Goal: Task Accomplishment & Management: Use online tool/utility

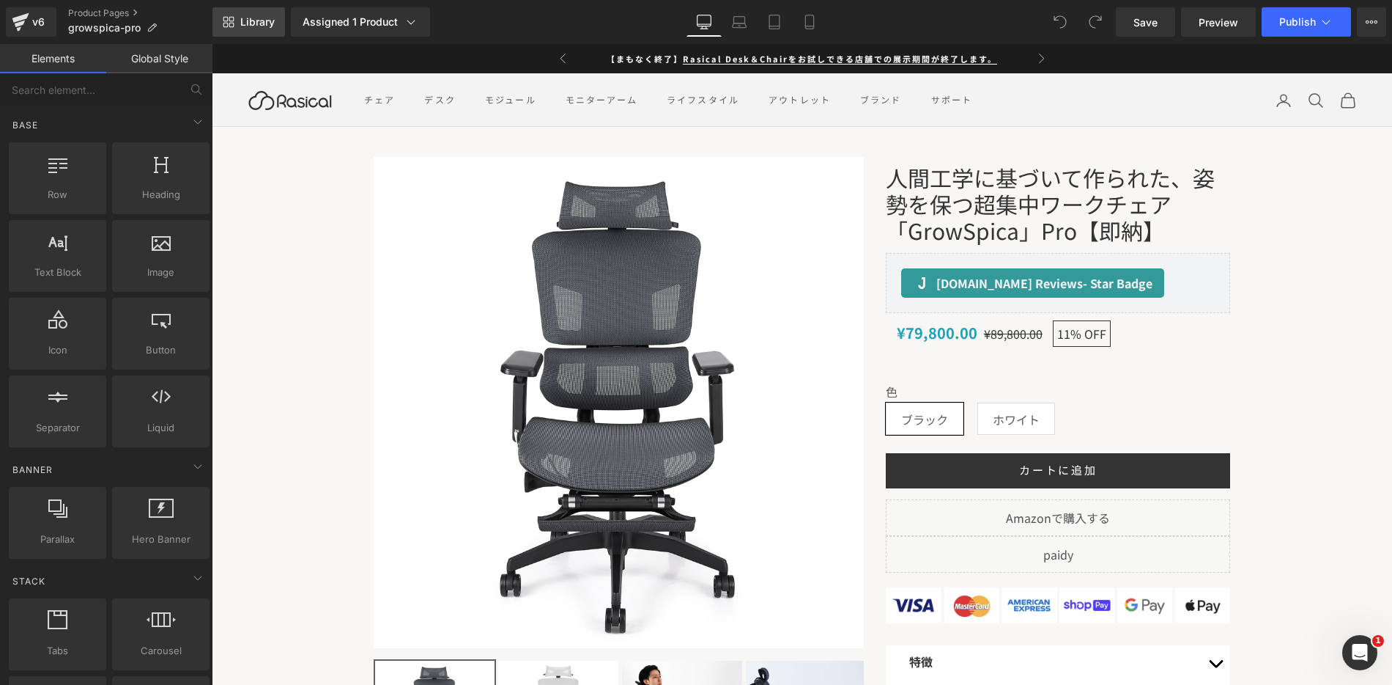
click at [250, 23] on span "Library" at bounding box center [257, 21] width 34 height 13
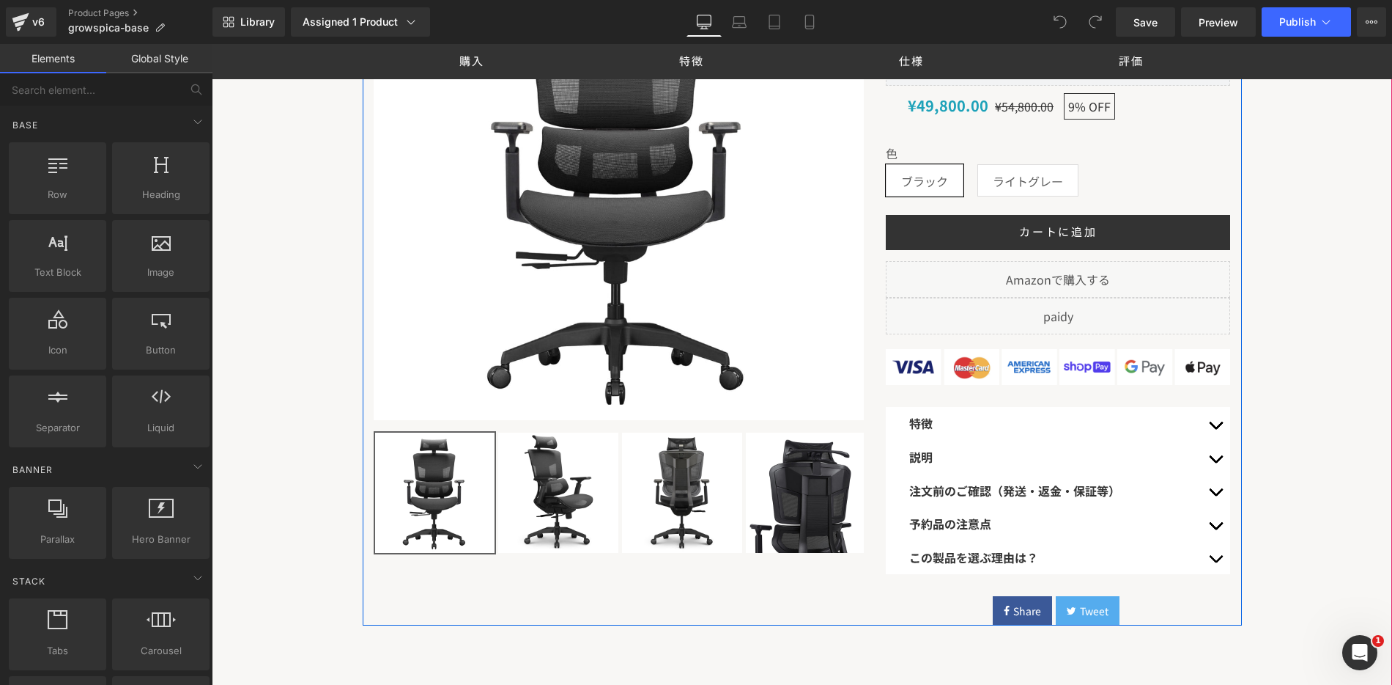
scroll to position [67, 0]
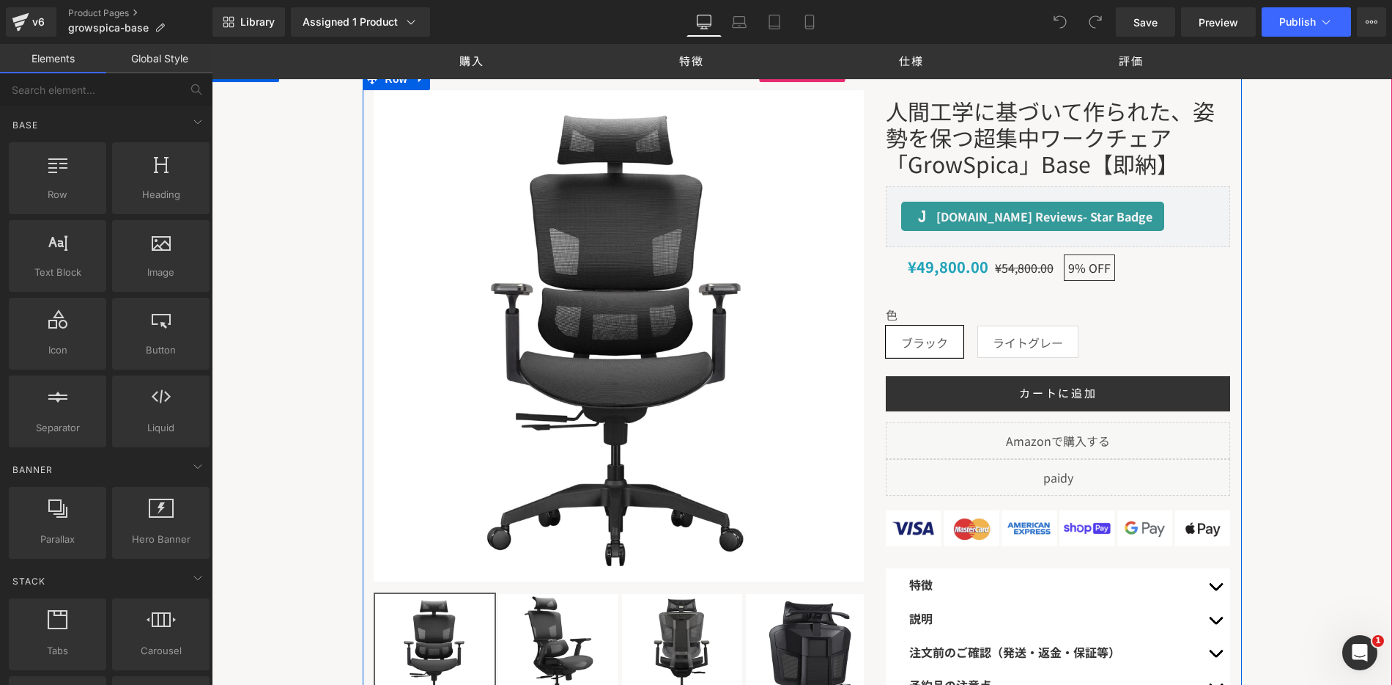
click at [879, 145] on div "人間工学に基づいて作られた、姿勢を保つ超集中ワークチェア「GrowSpica」Base【即納】 (P) Title [DOMAIN_NAME] Reviews…" at bounding box center [1058, 438] width 366 height 696
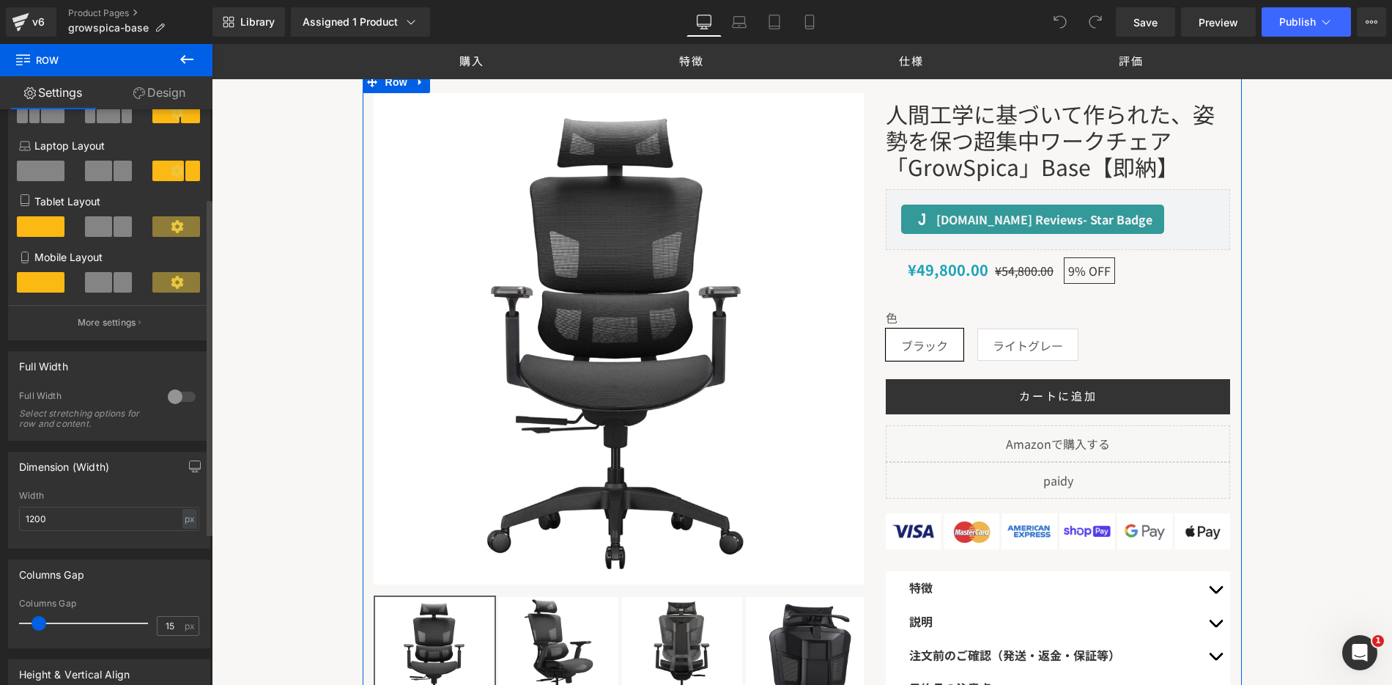
scroll to position [0, 0]
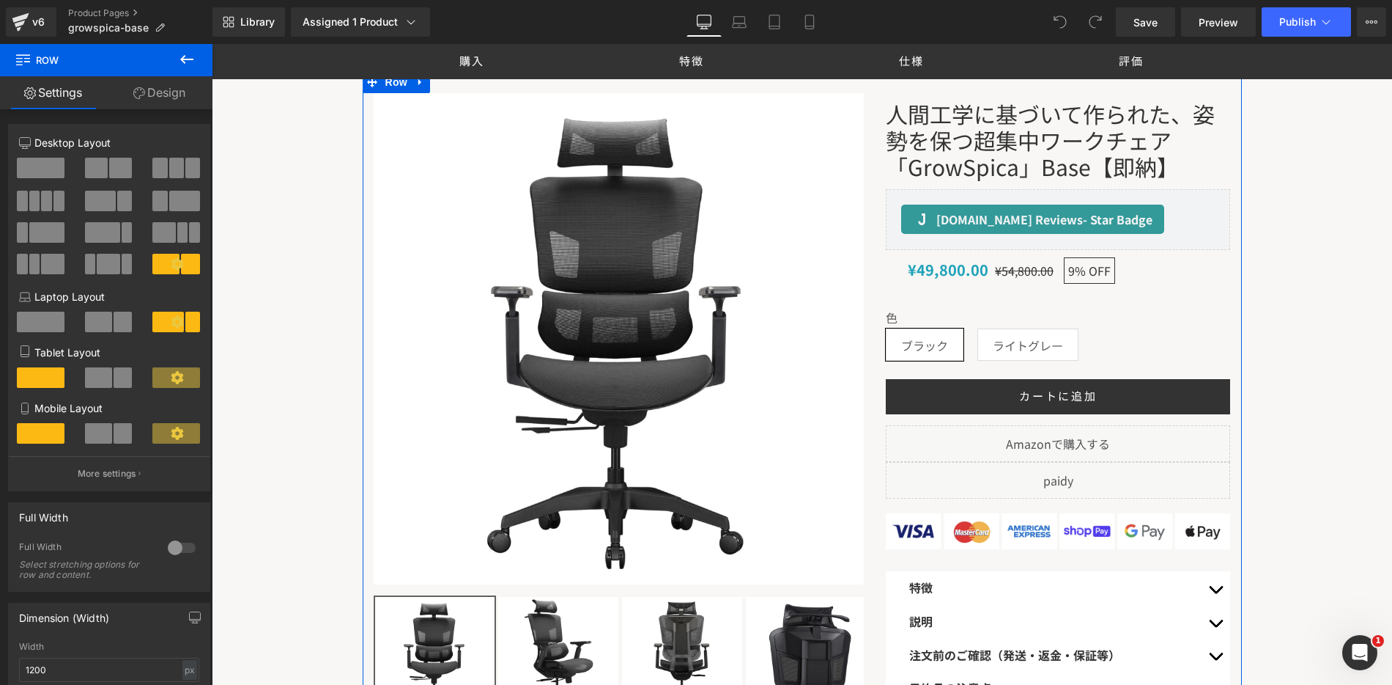
click at [186, 86] on link "Design" at bounding box center [159, 92] width 106 height 33
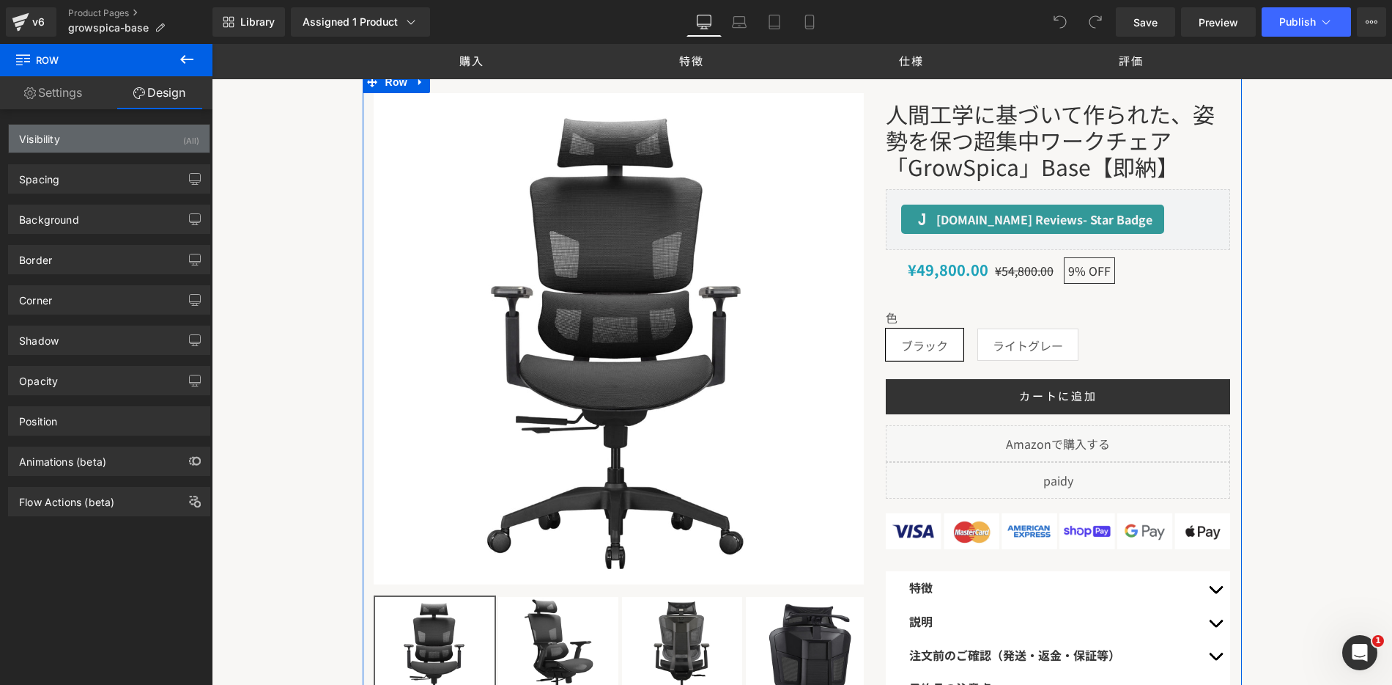
click at [129, 140] on div "Visibility (All)" at bounding box center [109, 139] width 201 height 28
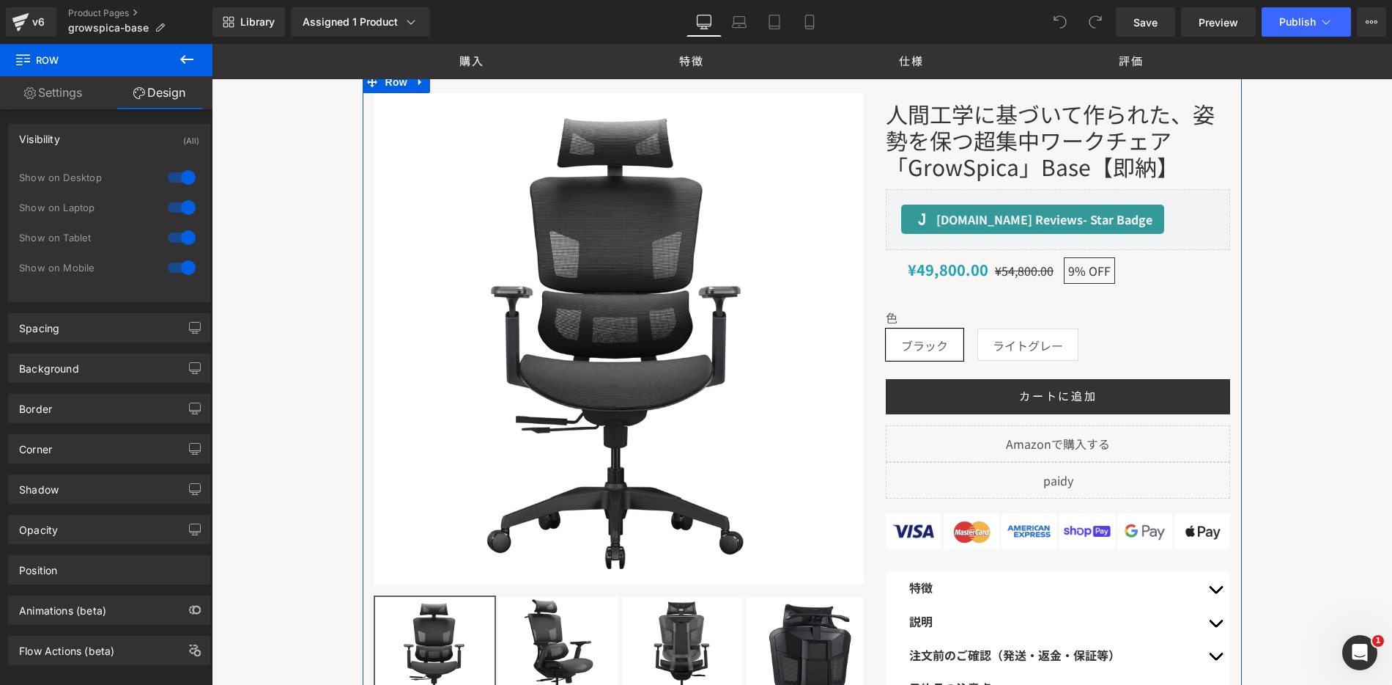
click at [129, 140] on div "Visibility (All)" at bounding box center [109, 139] width 201 height 28
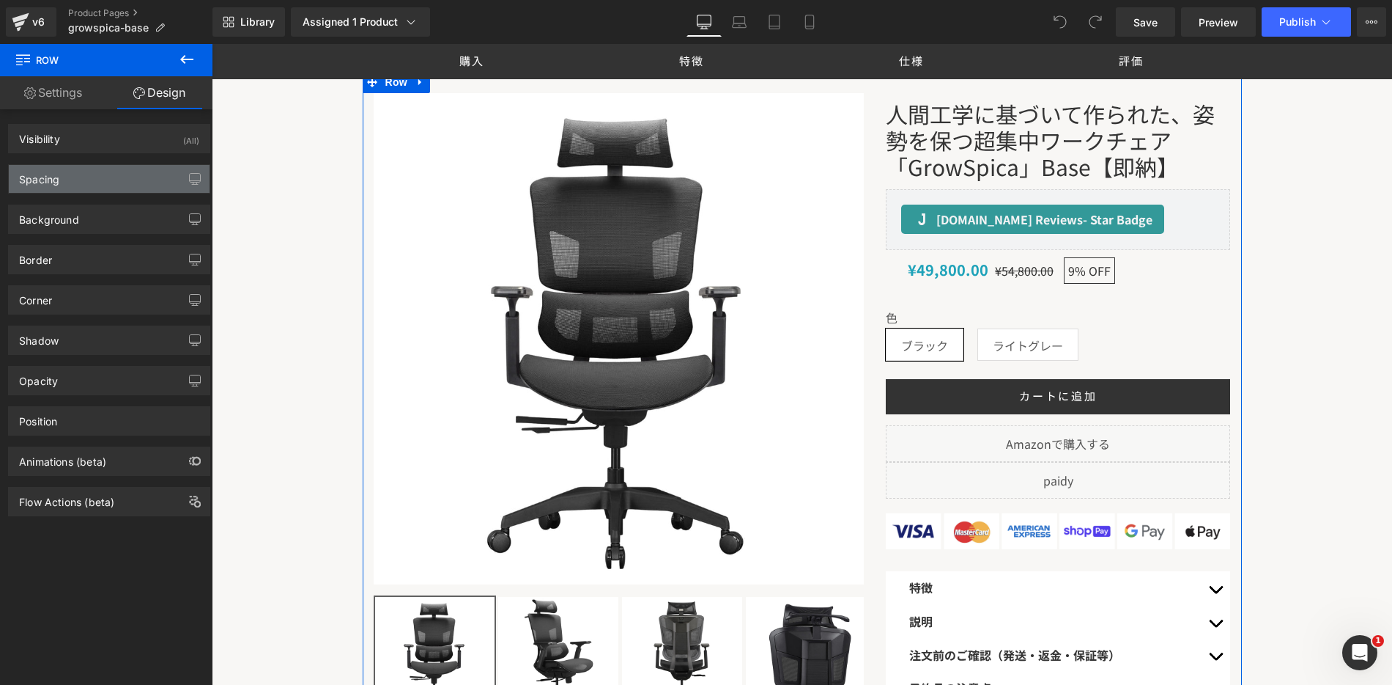
click at [128, 171] on div "Spacing" at bounding box center [109, 179] width 201 height 28
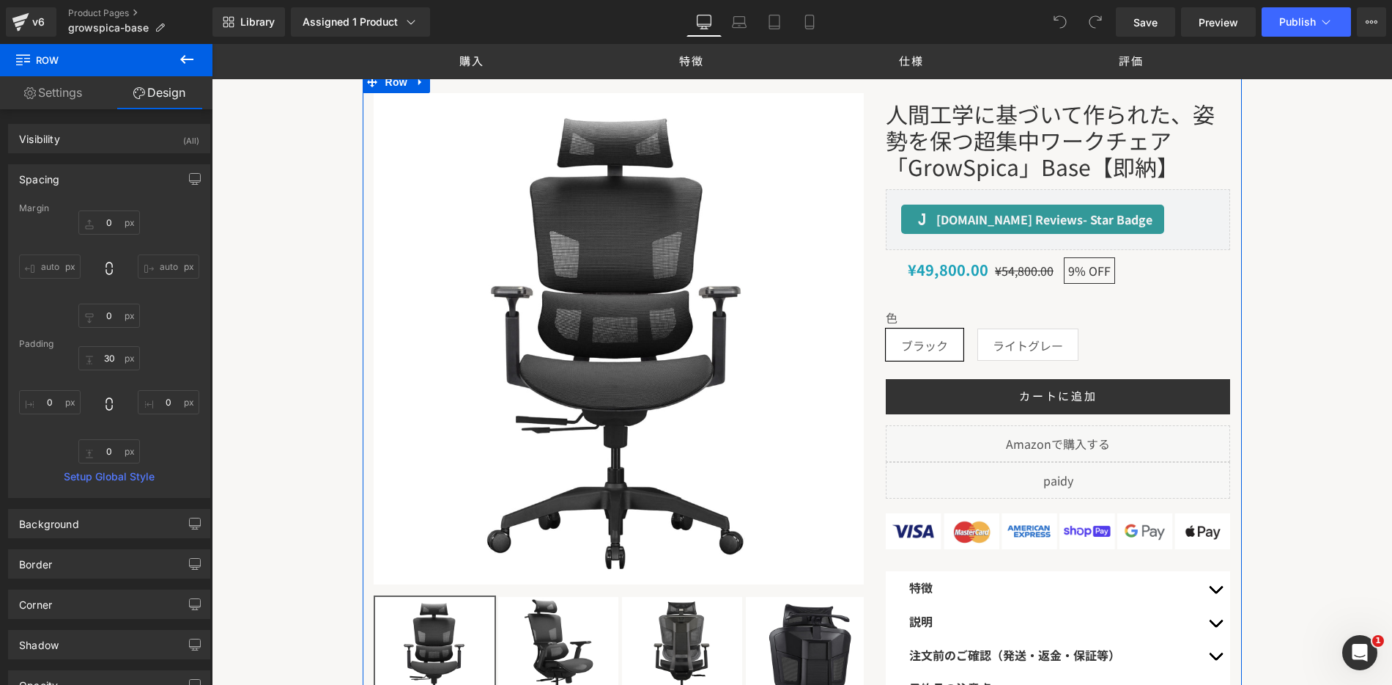
click at [126, 172] on div "Spacing" at bounding box center [109, 179] width 201 height 28
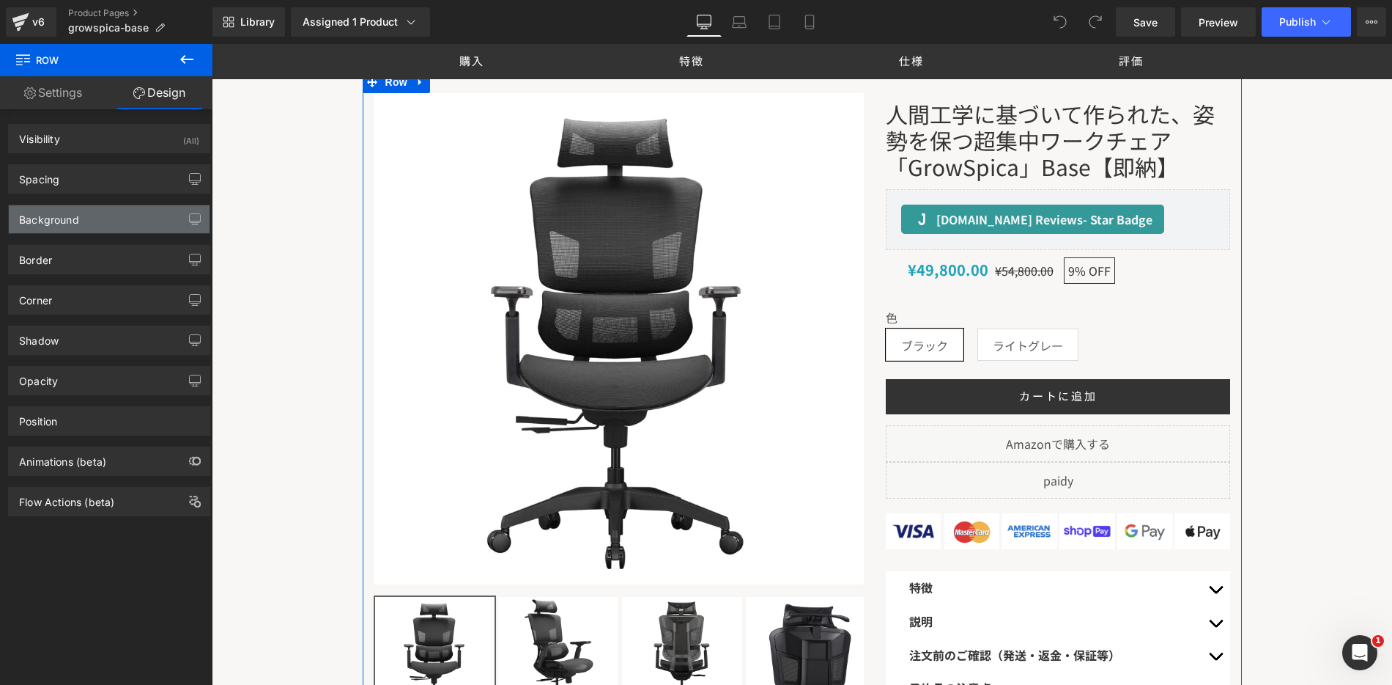
click at [120, 215] on div "Background" at bounding box center [109, 219] width 201 height 28
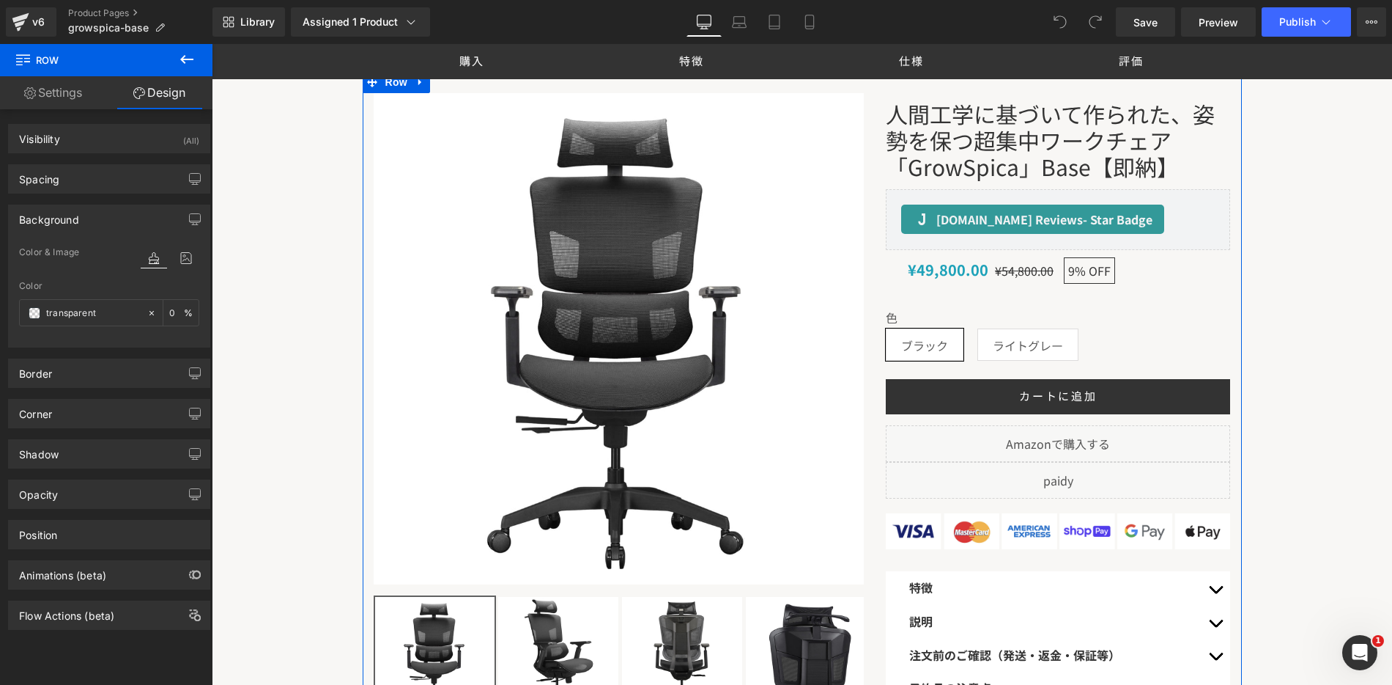
click at [120, 215] on div "Background" at bounding box center [109, 219] width 201 height 28
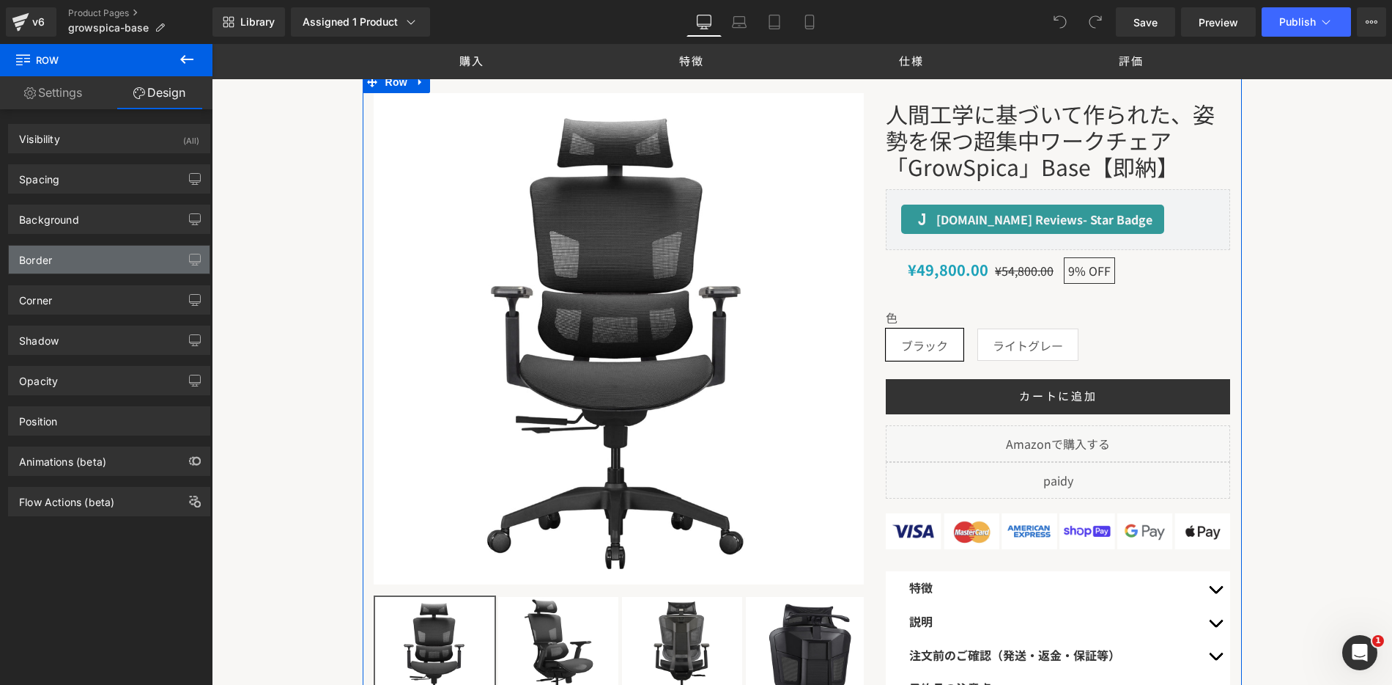
click at [117, 254] on div "Border" at bounding box center [109, 260] width 201 height 28
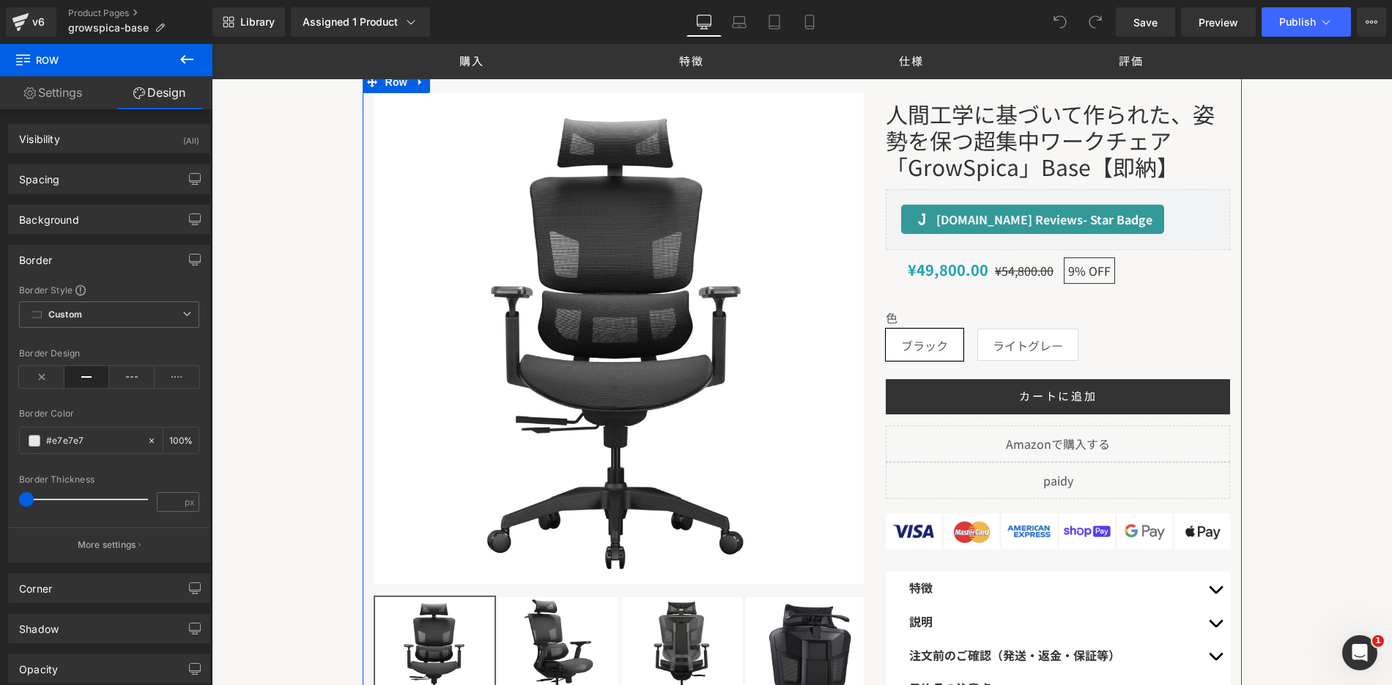
click at [117, 254] on div "Border" at bounding box center [109, 260] width 201 height 28
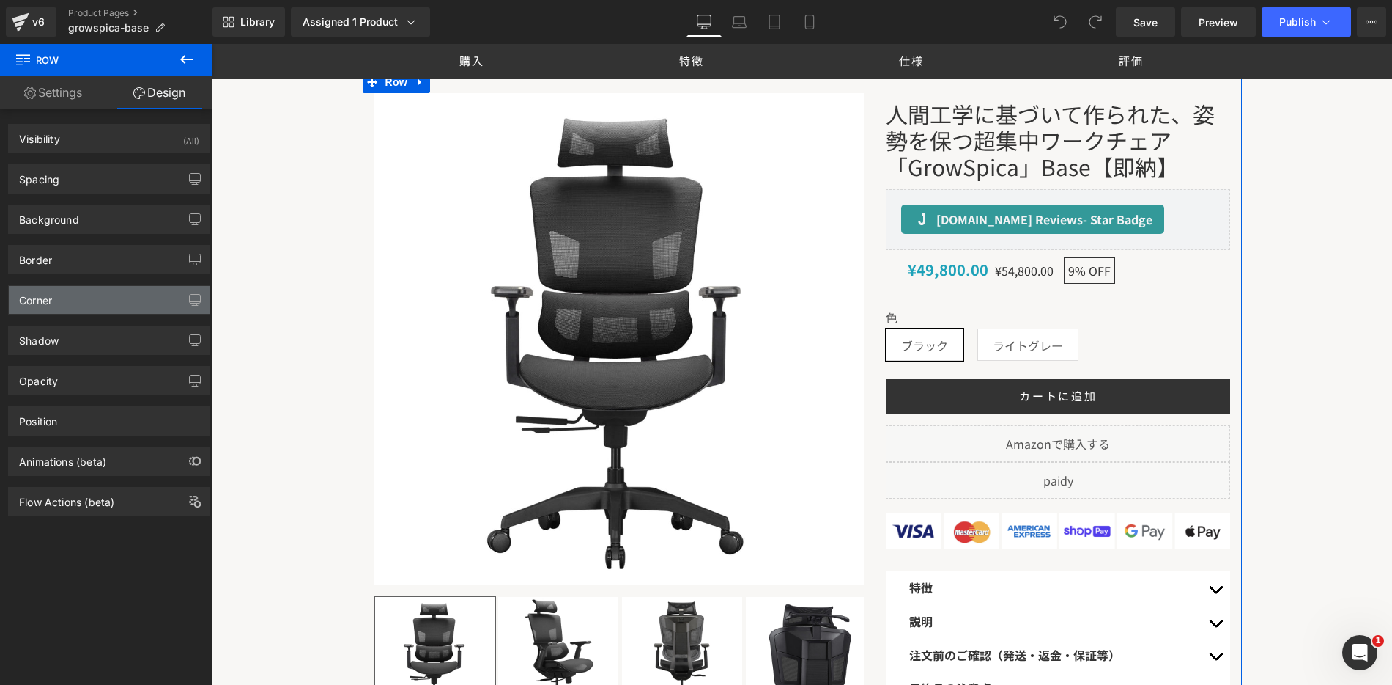
click at [103, 303] on div "Corner" at bounding box center [109, 300] width 201 height 28
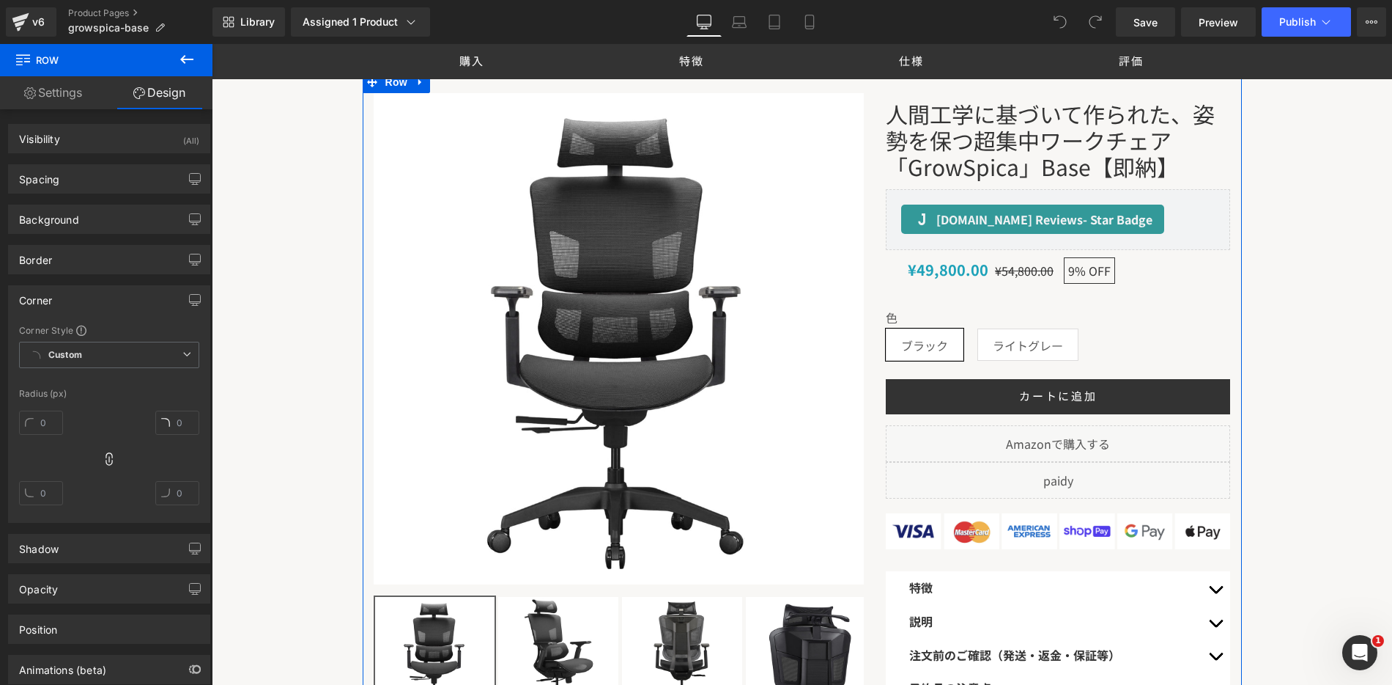
click at [103, 303] on div "Corner" at bounding box center [109, 300] width 201 height 28
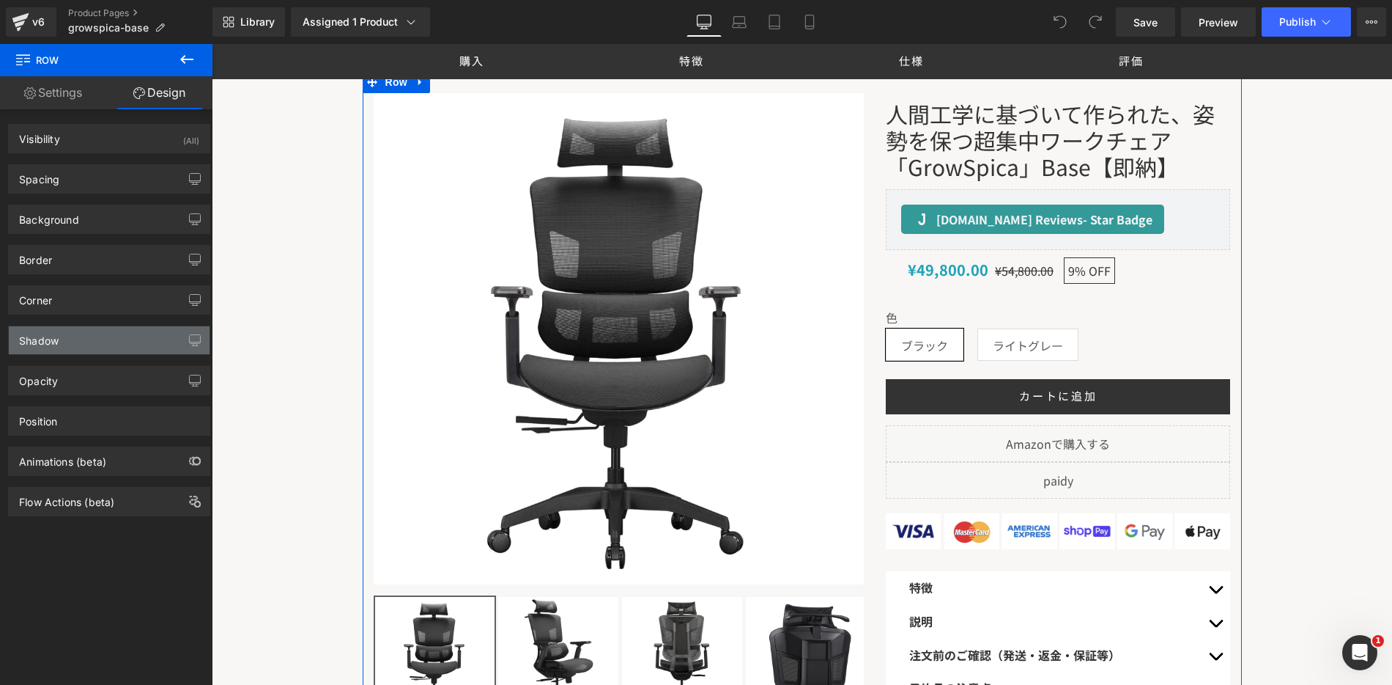
click at [98, 345] on div "Shadow" at bounding box center [109, 340] width 201 height 28
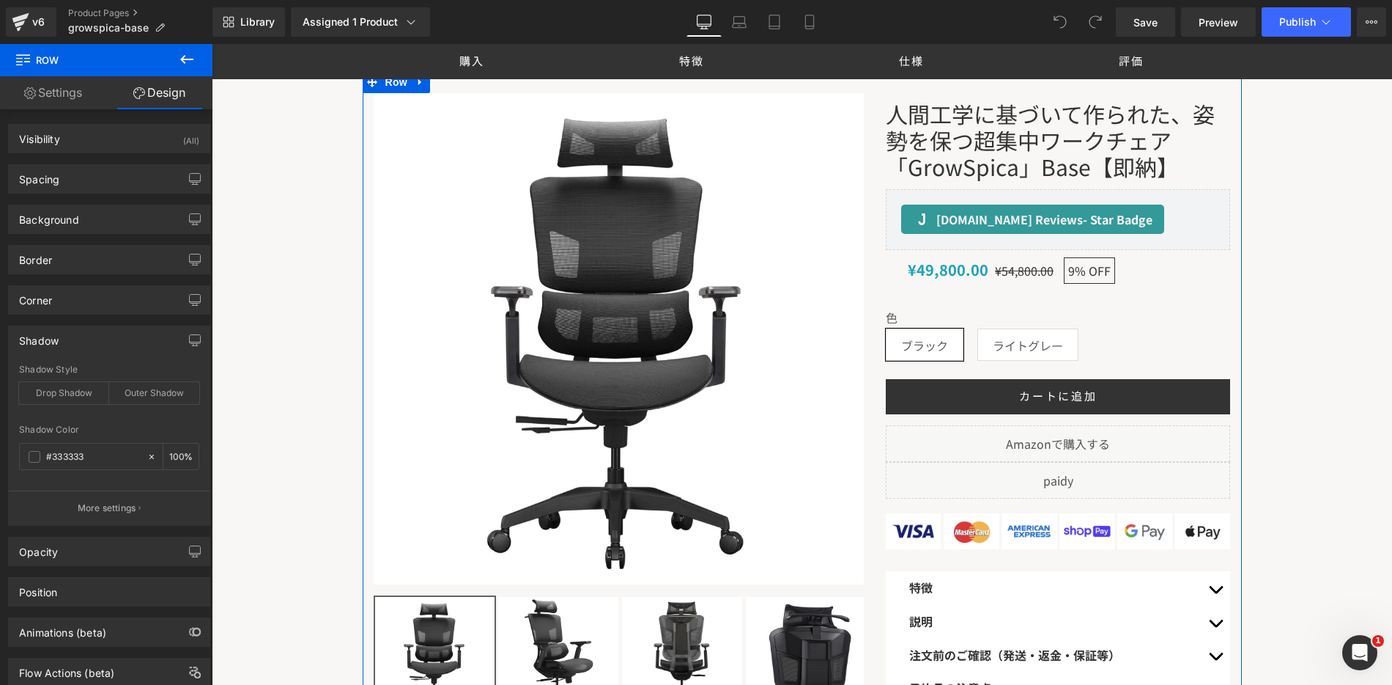
click at [98, 345] on div "Shadow" at bounding box center [109, 340] width 201 height 28
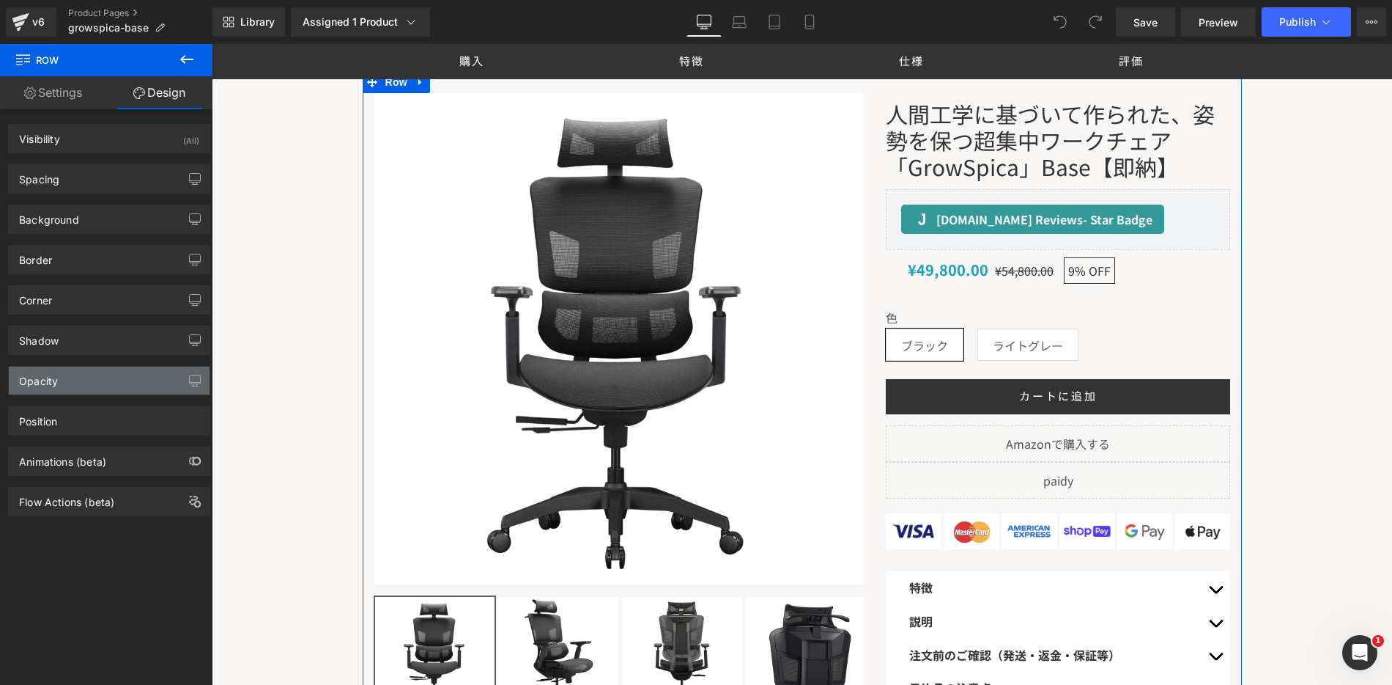
click at [95, 377] on div "Opacity" at bounding box center [109, 380] width 201 height 28
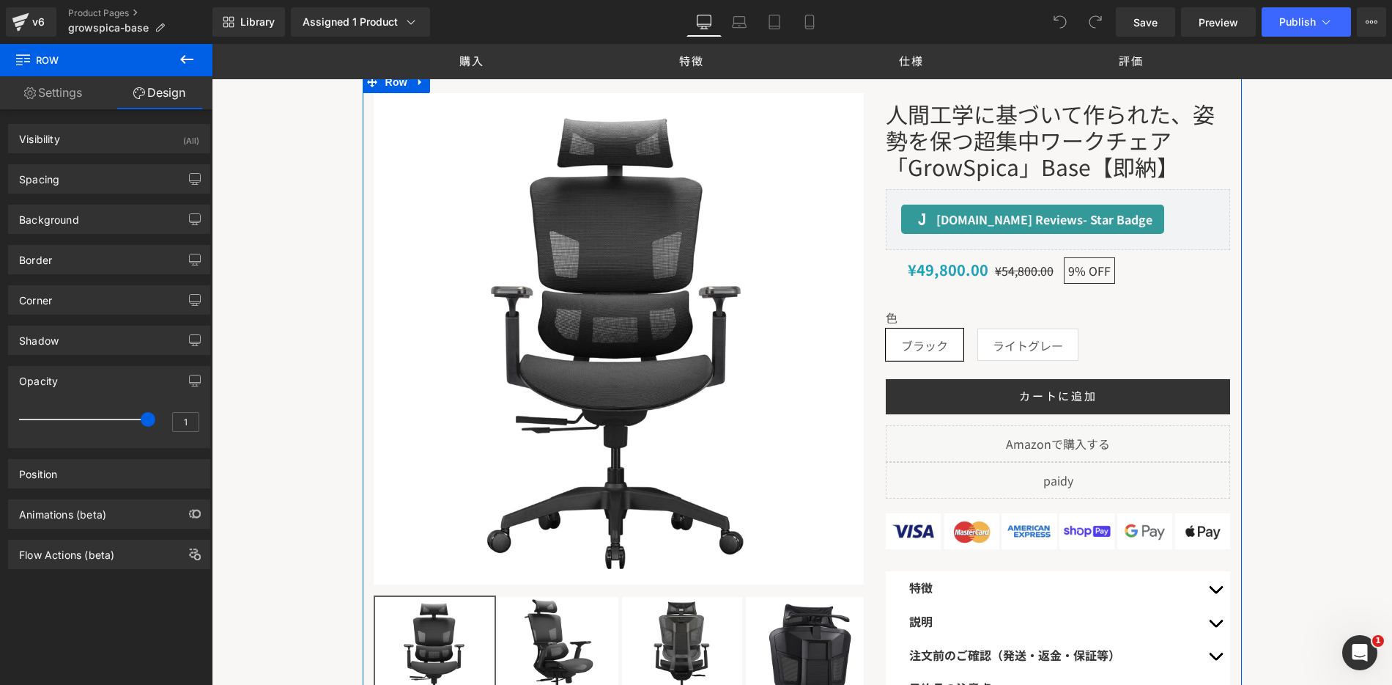
click at [95, 377] on div "Opacity" at bounding box center [109, 380] width 201 height 28
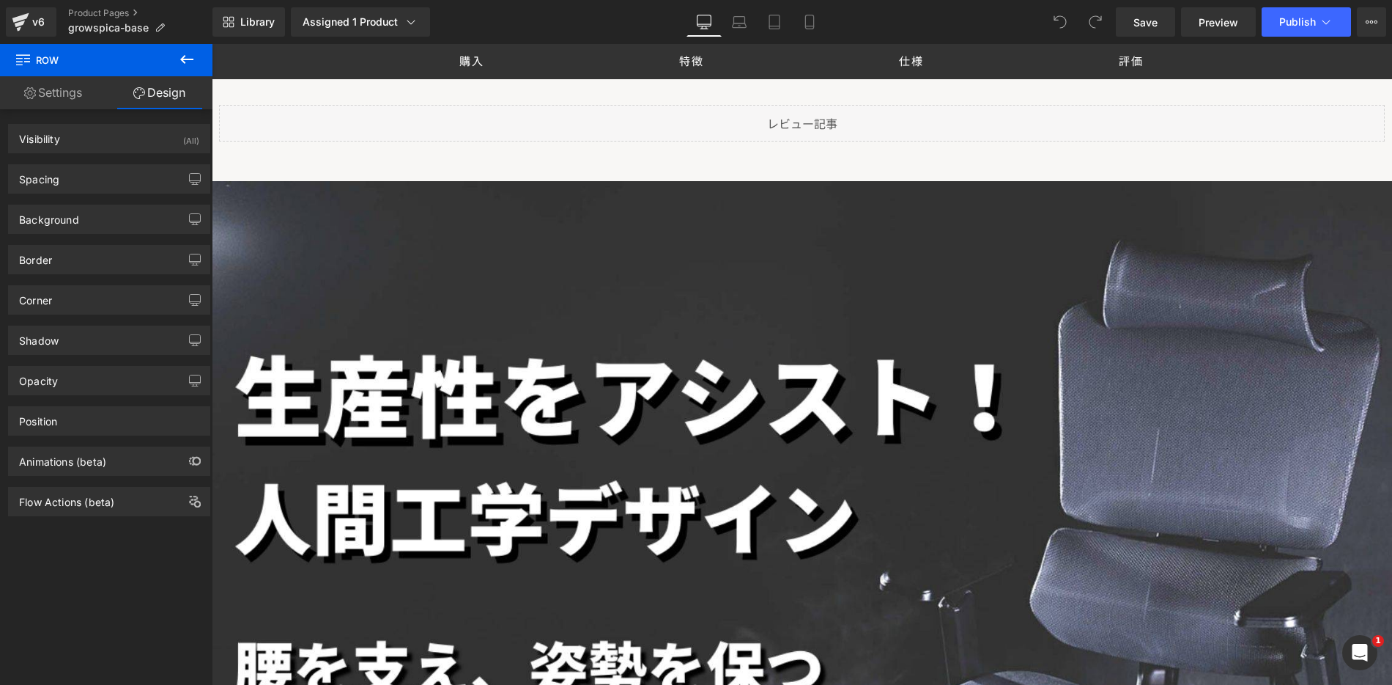
scroll to position [2353, 0]
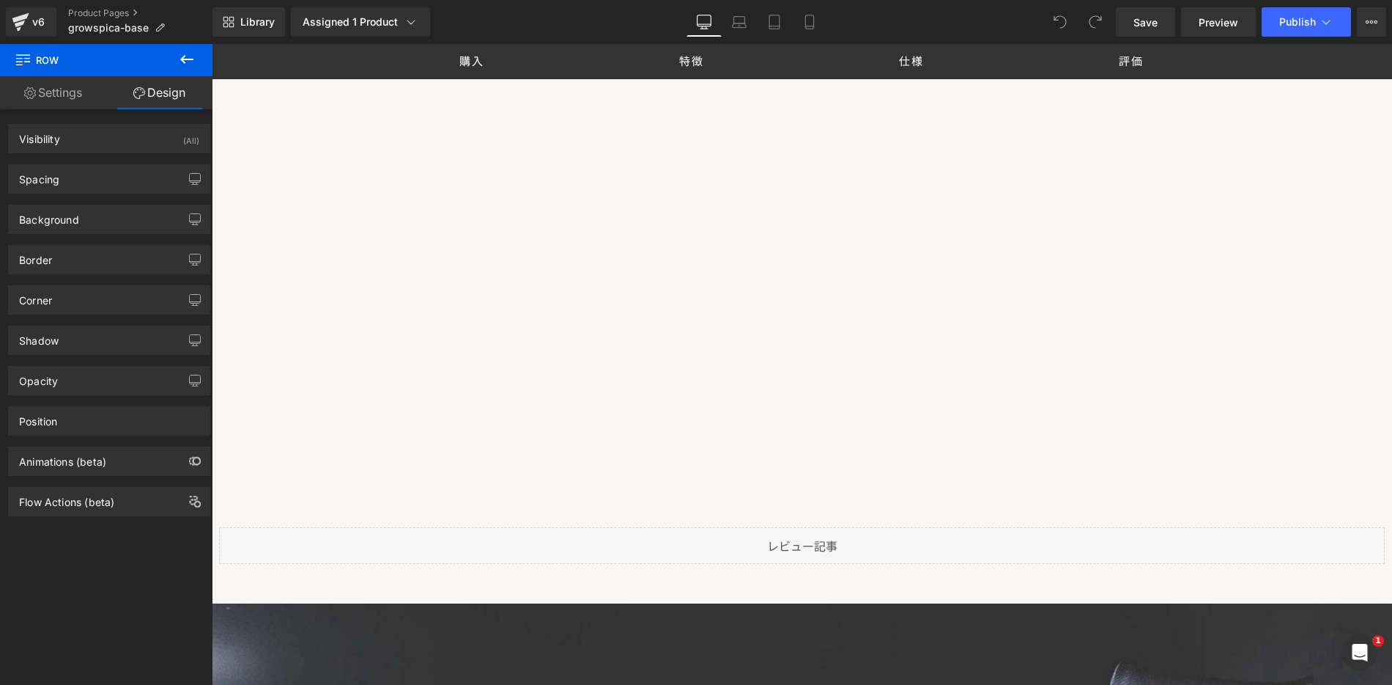
click at [81, 99] on link "Settings" at bounding box center [53, 92] width 106 height 33
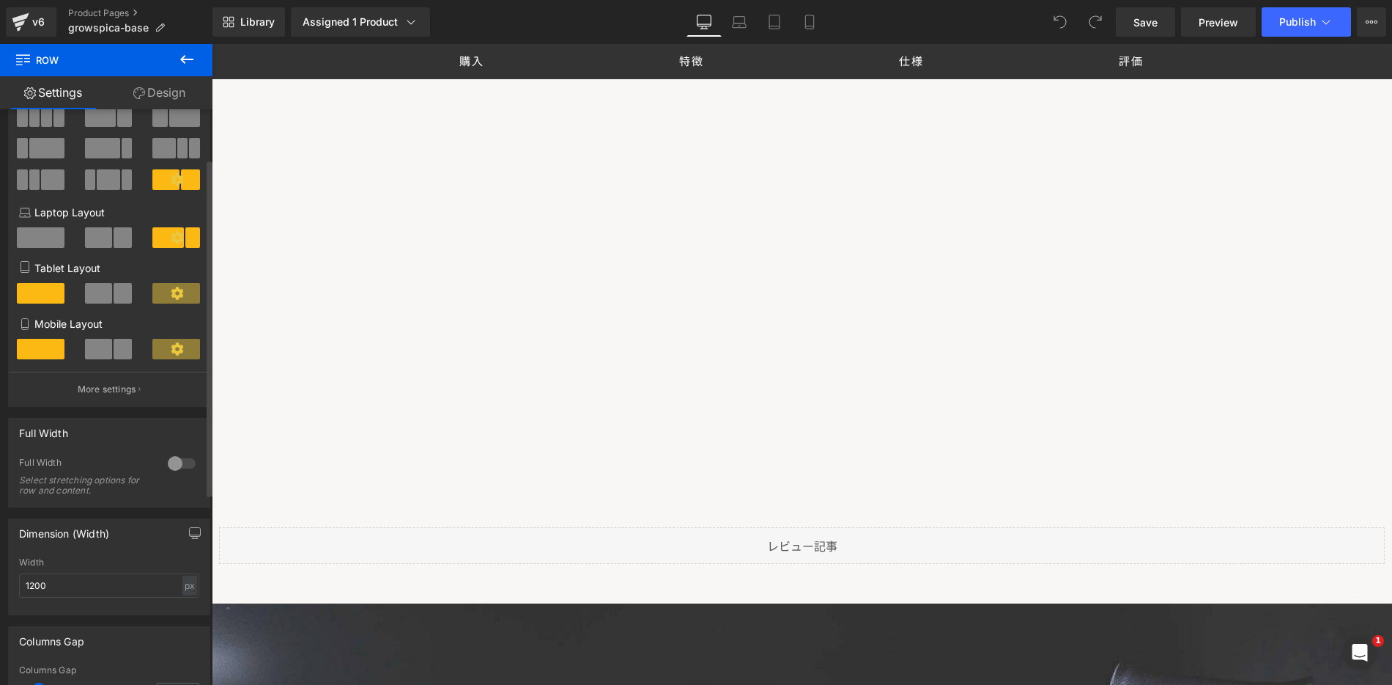
scroll to position [0, 0]
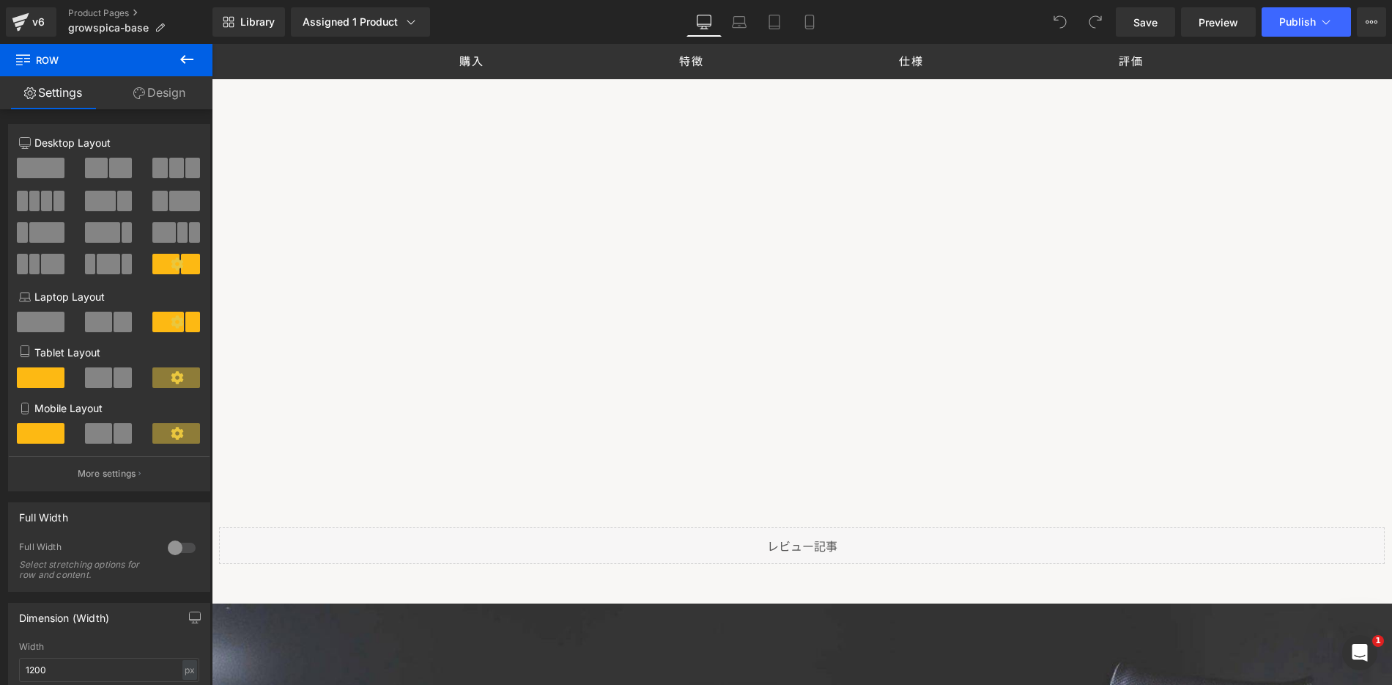
click at [184, 58] on icon at bounding box center [187, 60] width 18 height 18
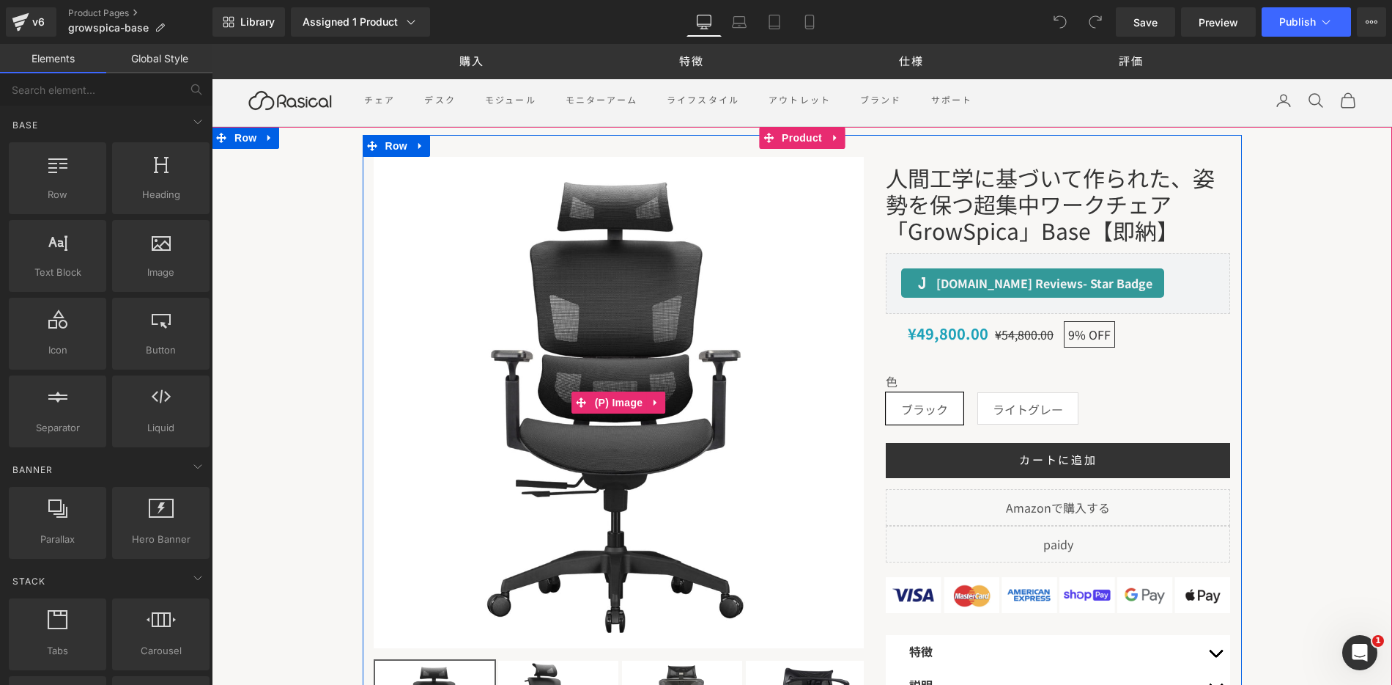
click at [844, 167] on img at bounding box center [619, 402] width 491 height 491
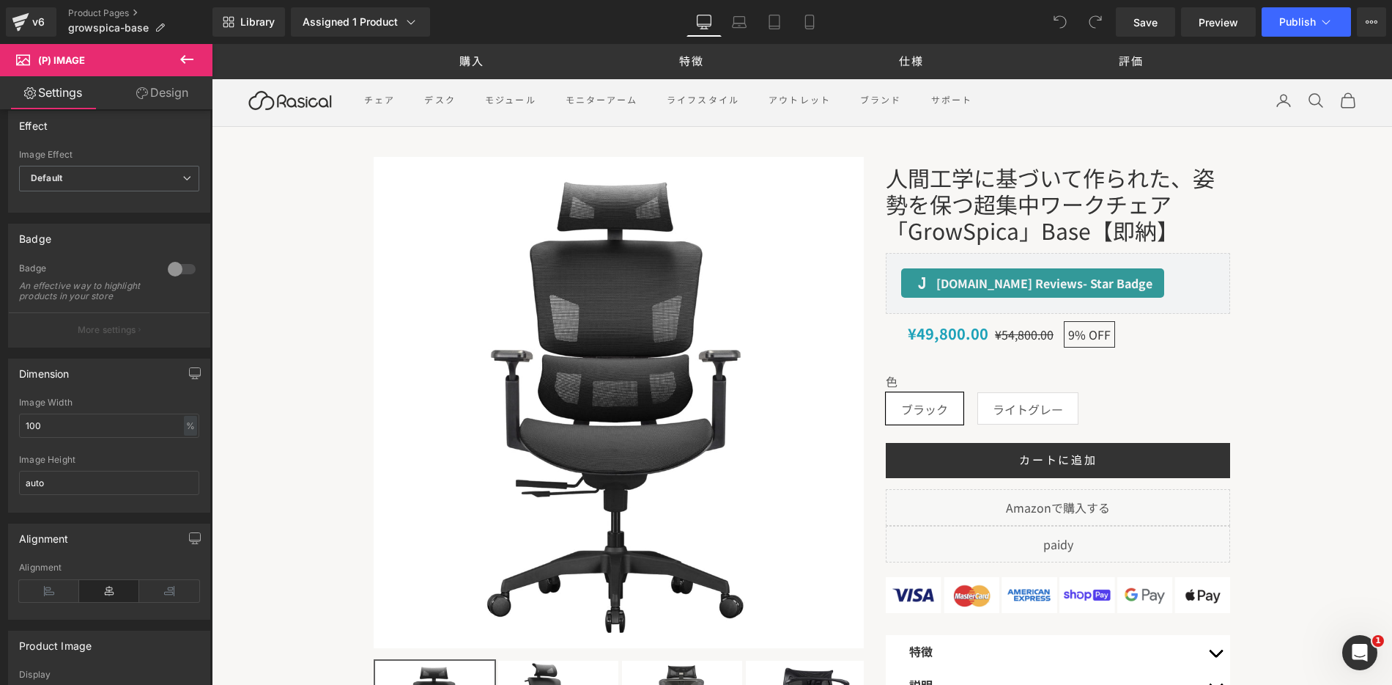
scroll to position [18, 0]
click at [190, 60] on icon at bounding box center [187, 60] width 18 height 18
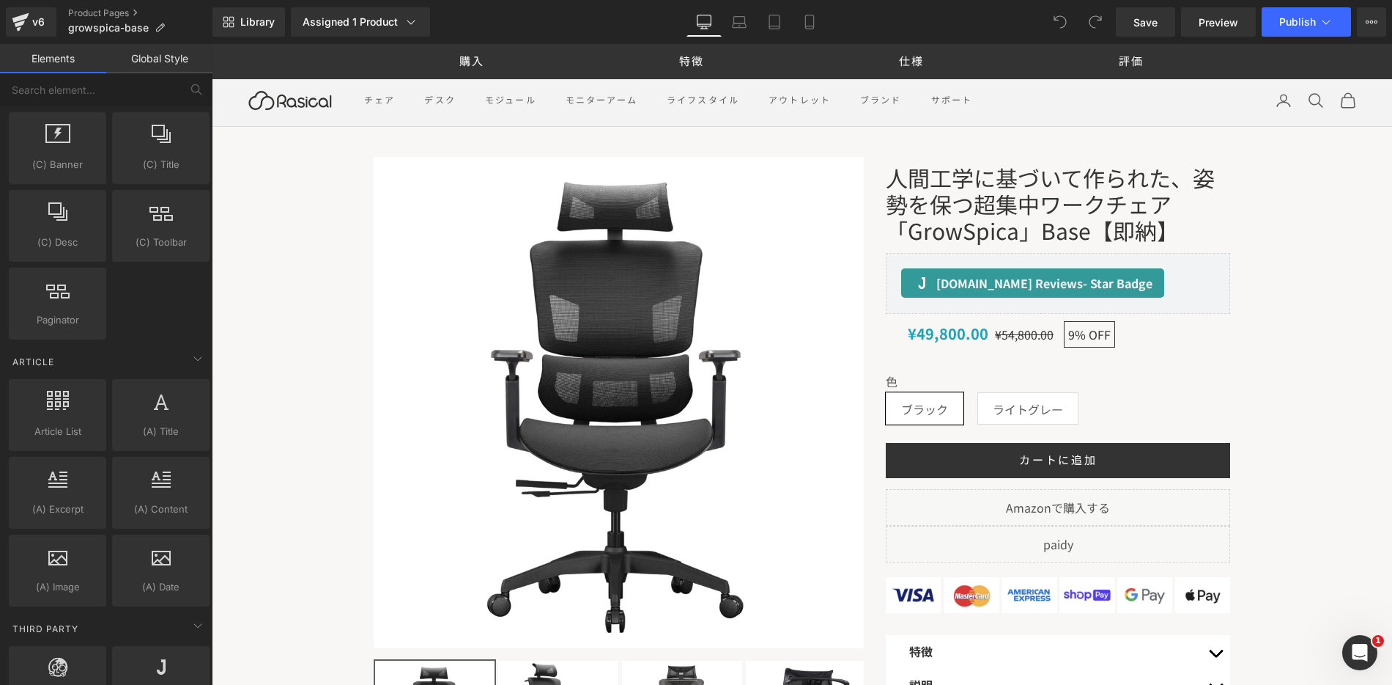
scroll to position [2731, 0]
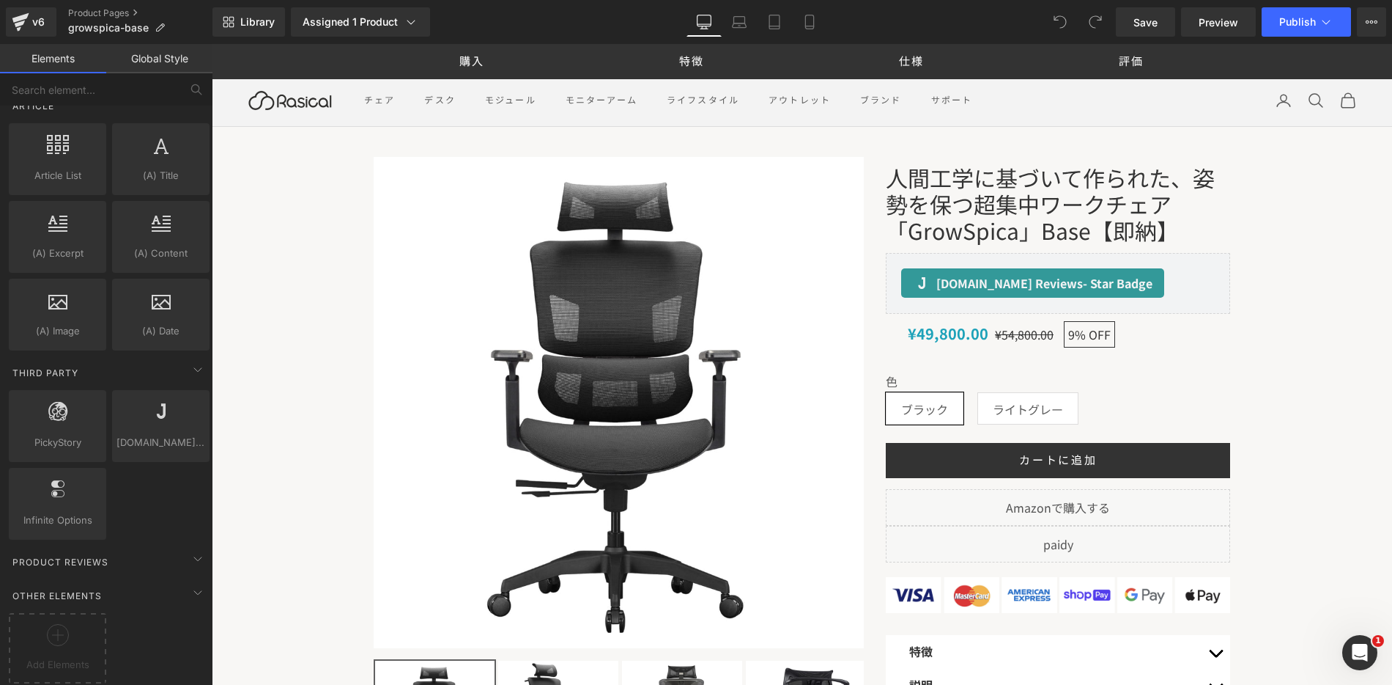
click at [171, 56] on link "Global Style" at bounding box center [159, 58] width 106 height 29
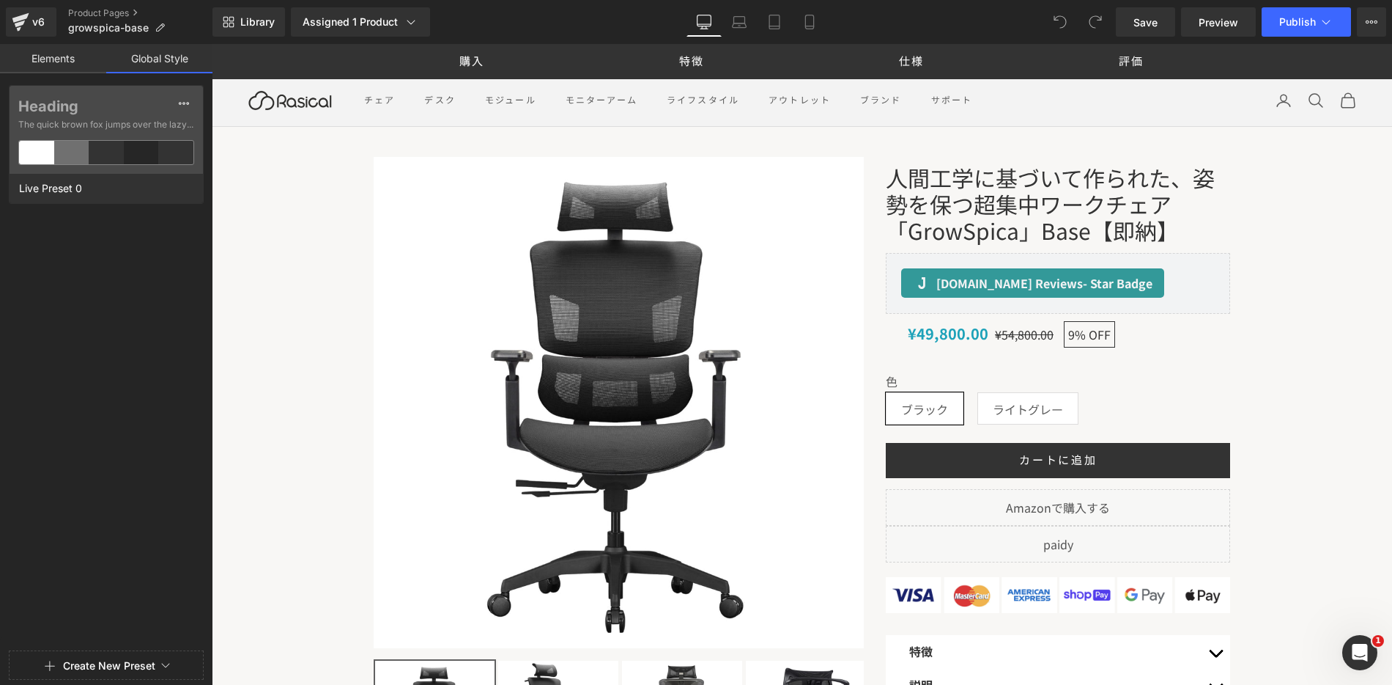
click at [89, 56] on link "Elements" at bounding box center [53, 58] width 106 height 29
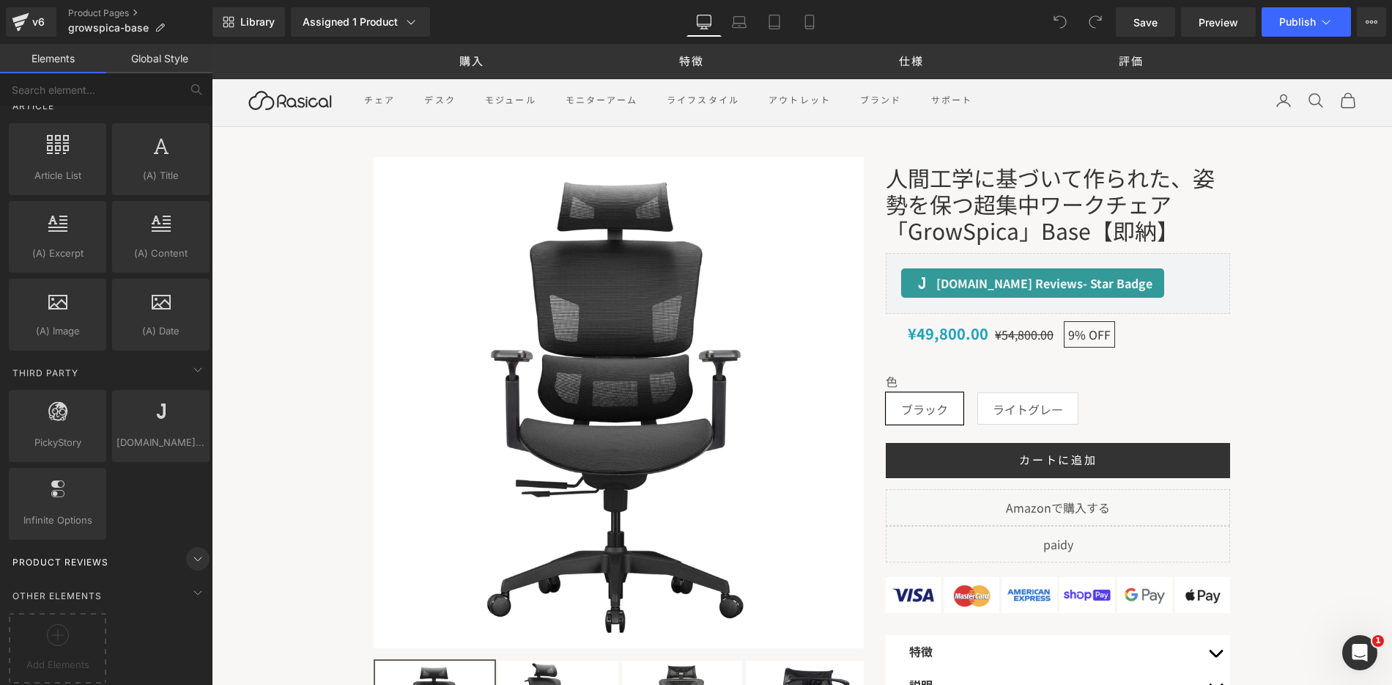
click at [196, 550] on icon at bounding box center [198, 559] width 18 height 18
click at [190, 550] on icon at bounding box center [198, 559] width 18 height 18
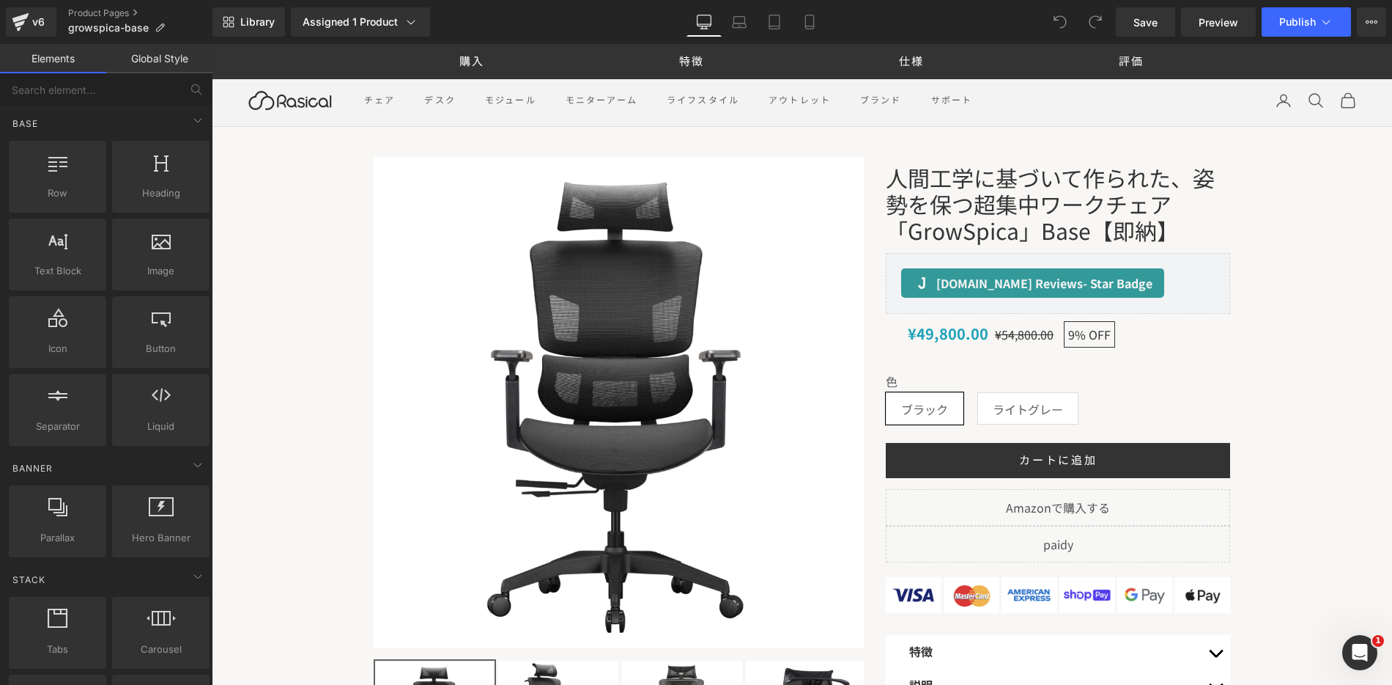
scroll to position [0, 0]
click at [189, 121] on icon at bounding box center [198, 122] width 18 height 18
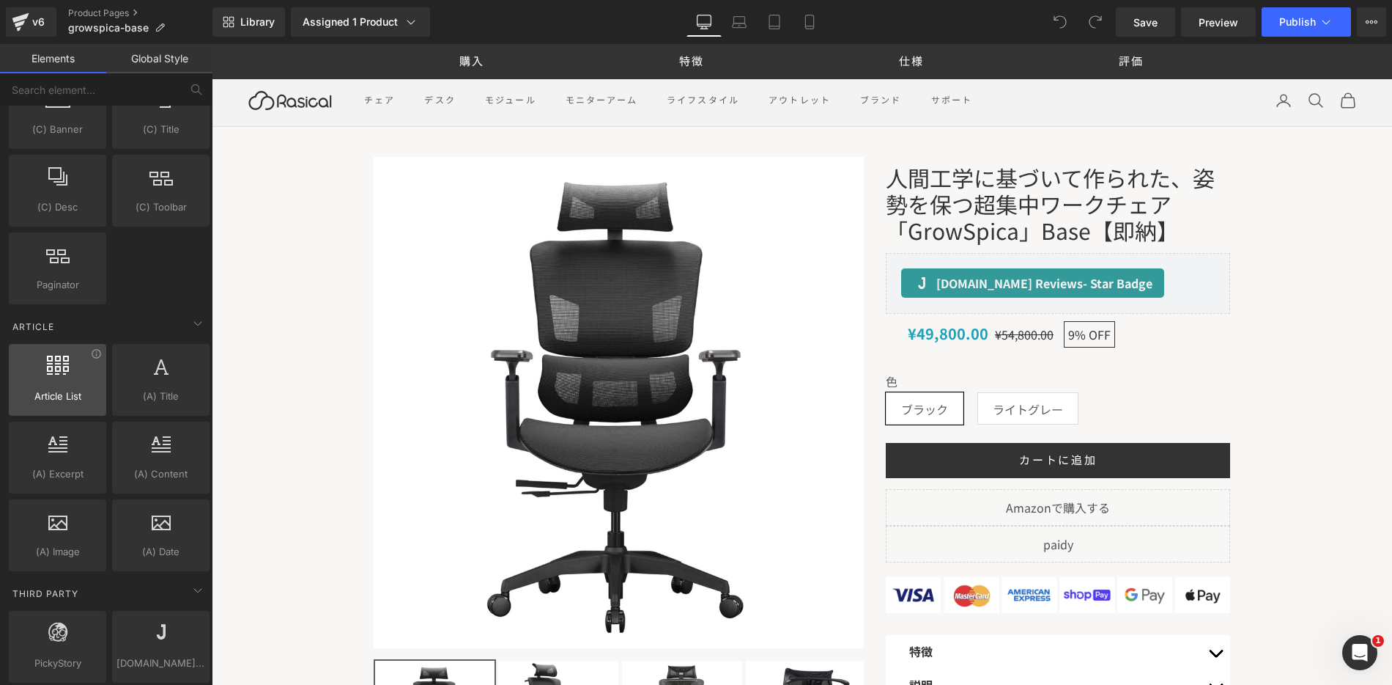
scroll to position [2421, 0]
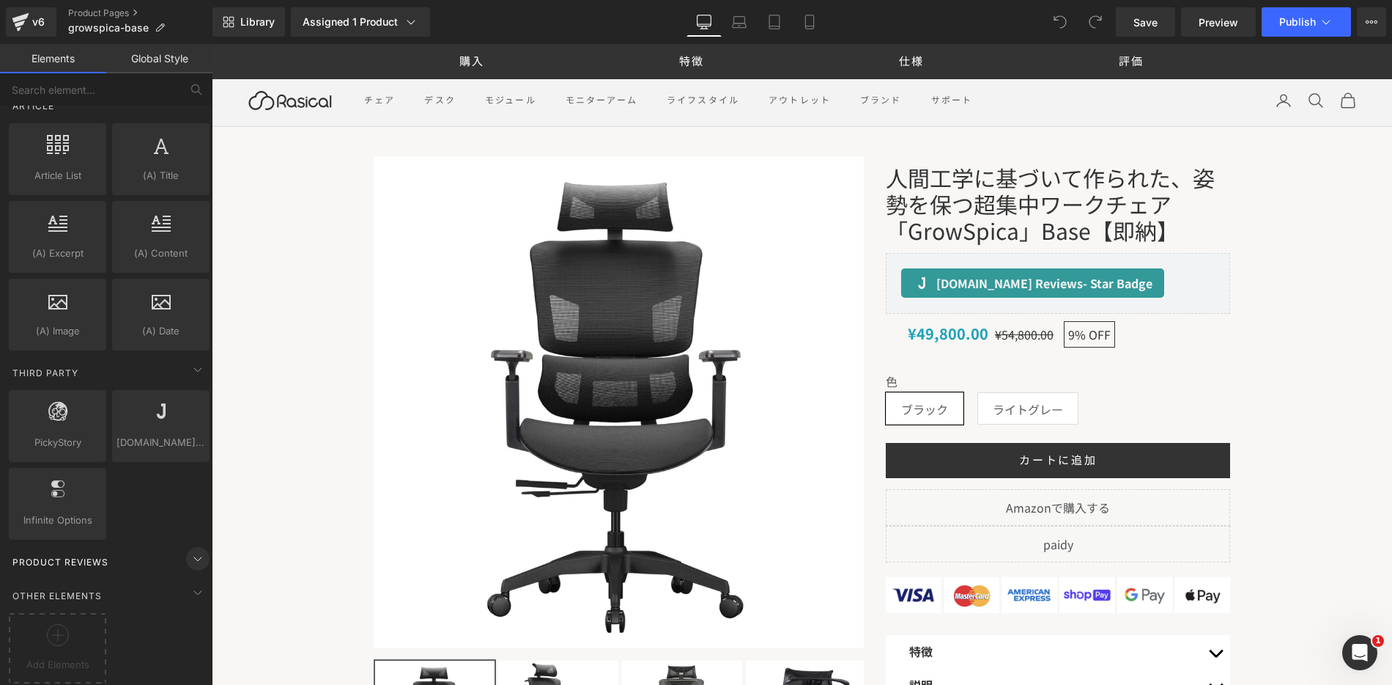
click at [196, 552] on icon at bounding box center [198, 559] width 18 height 18
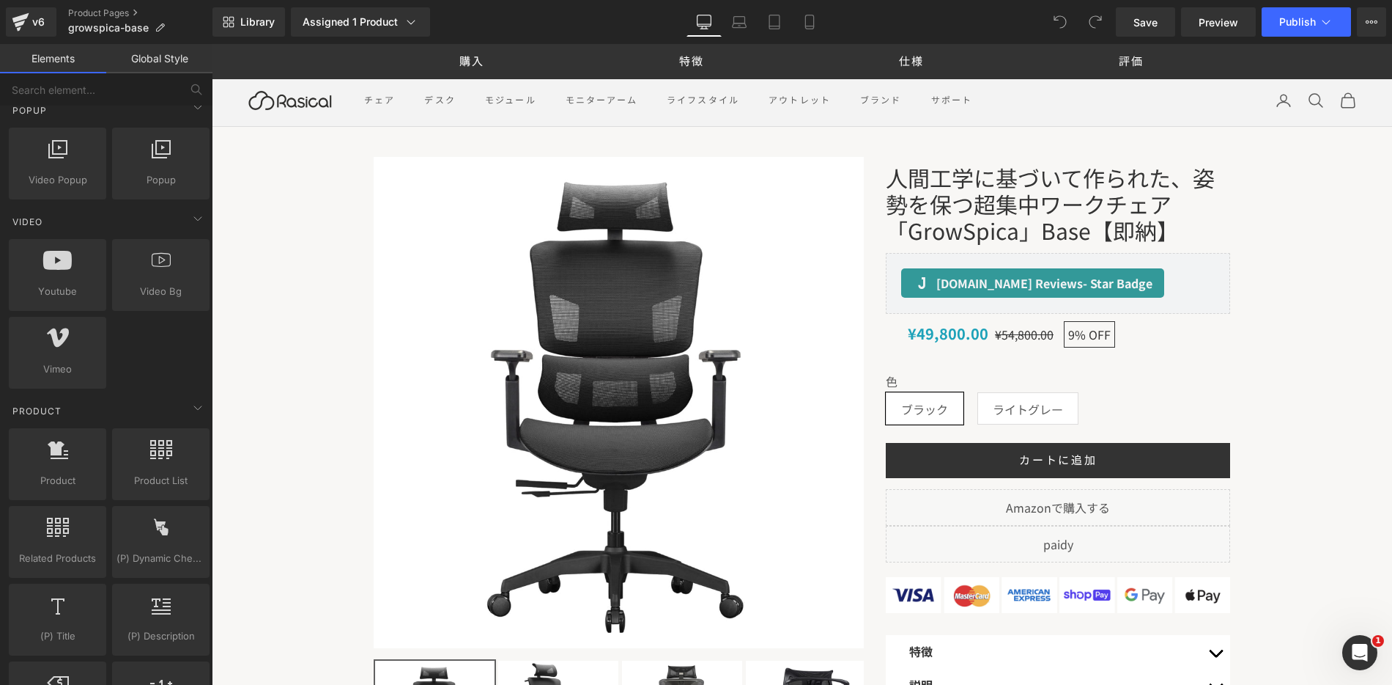
scroll to position [0, 0]
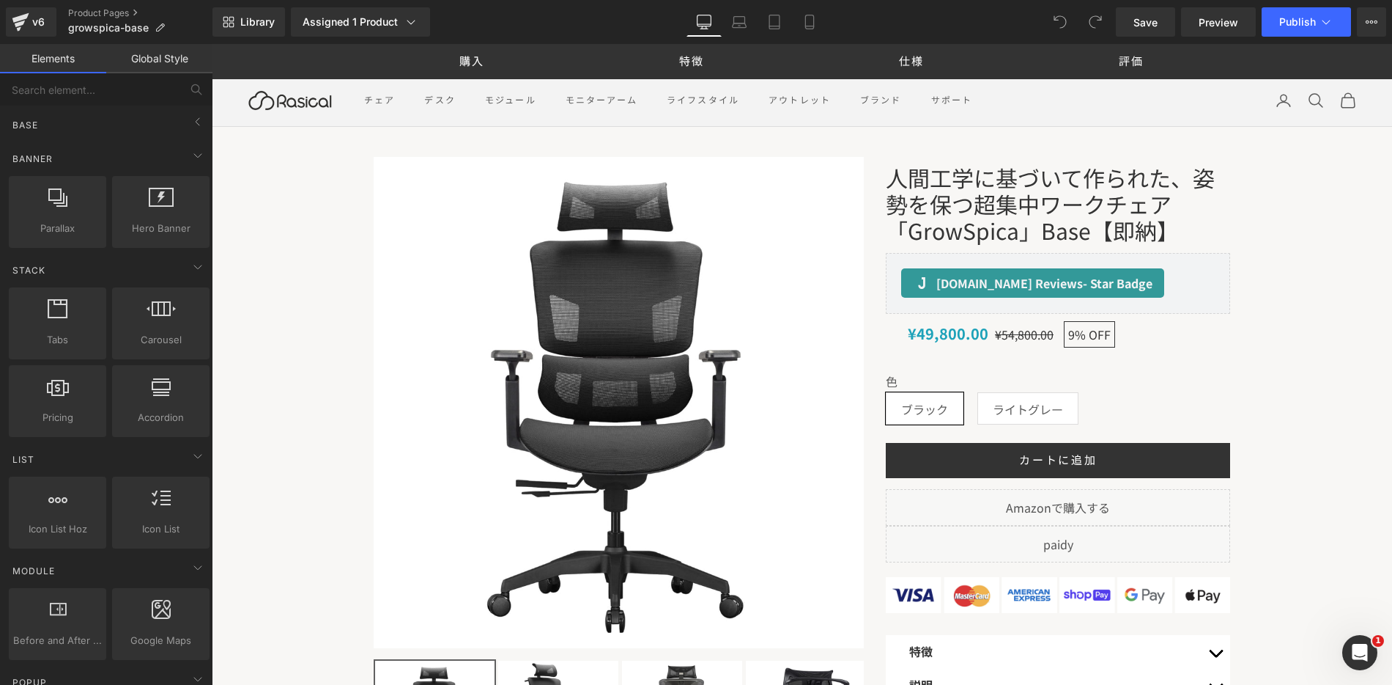
click at [186, 53] on link "Global Style" at bounding box center [159, 58] width 106 height 29
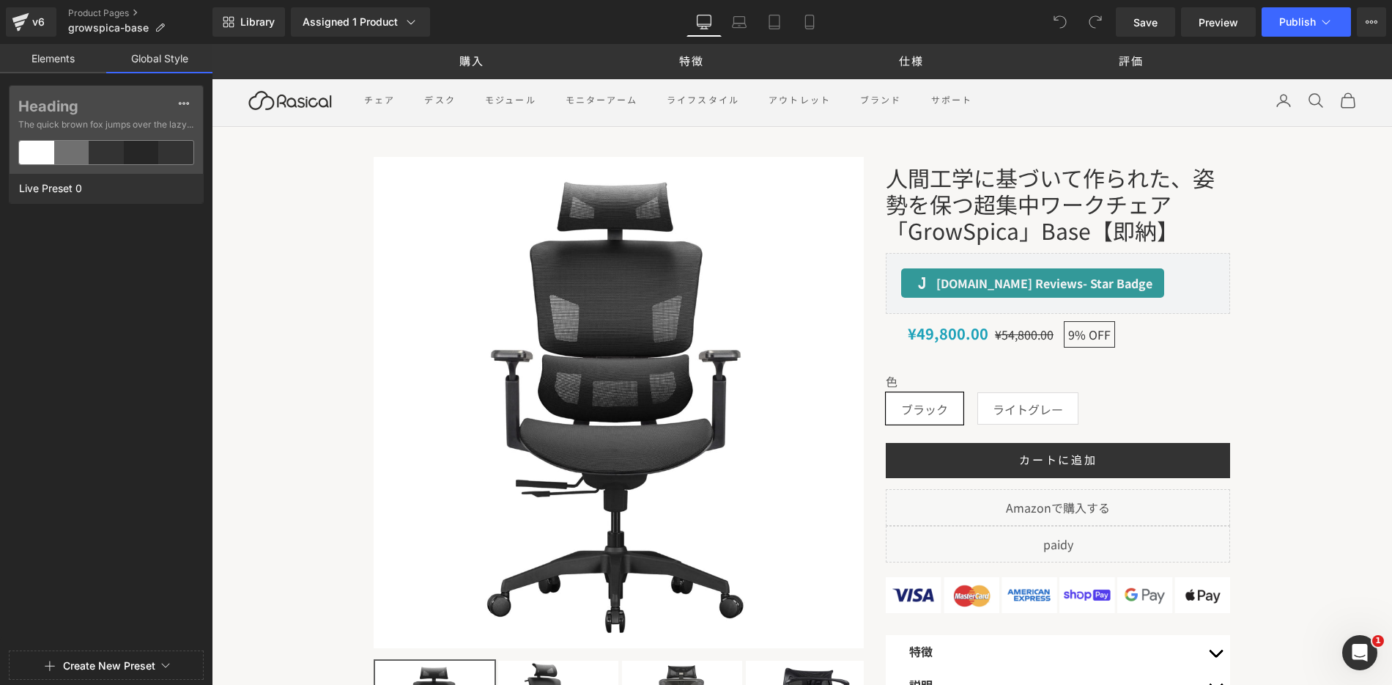
click at [89, 66] on link "Elements" at bounding box center [53, 58] width 106 height 29
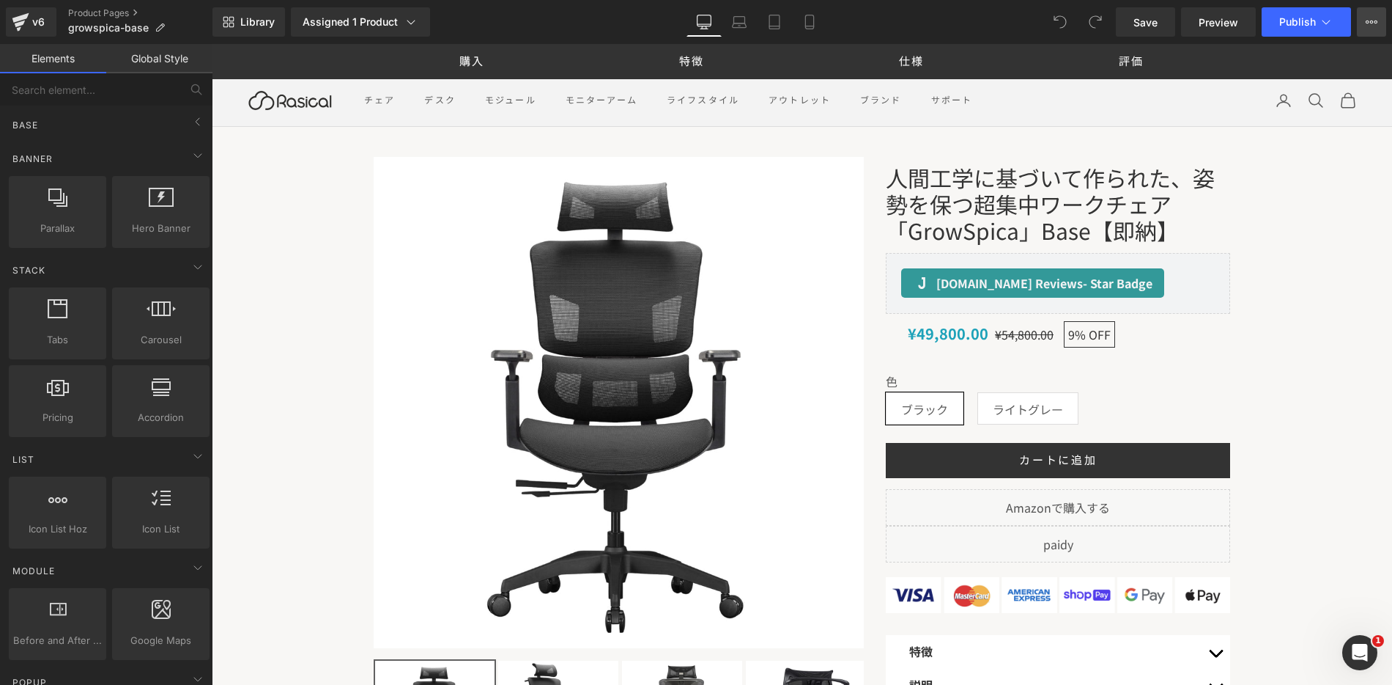
click at [1380, 30] on button "View Live Page View with current Template Save Template to Library Schedule Pub…" at bounding box center [1371, 21] width 29 height 29
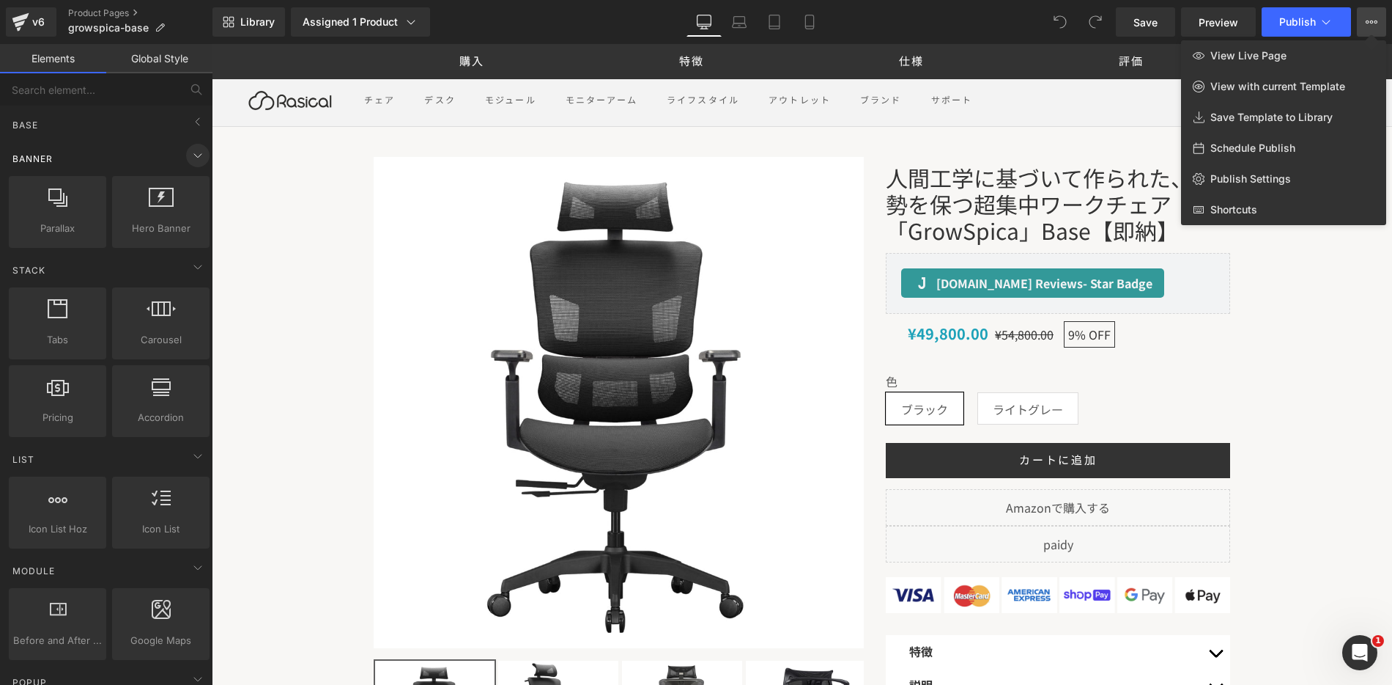
click at [191, 157] on icon at bounding box center [198, 156] width 18 height 18
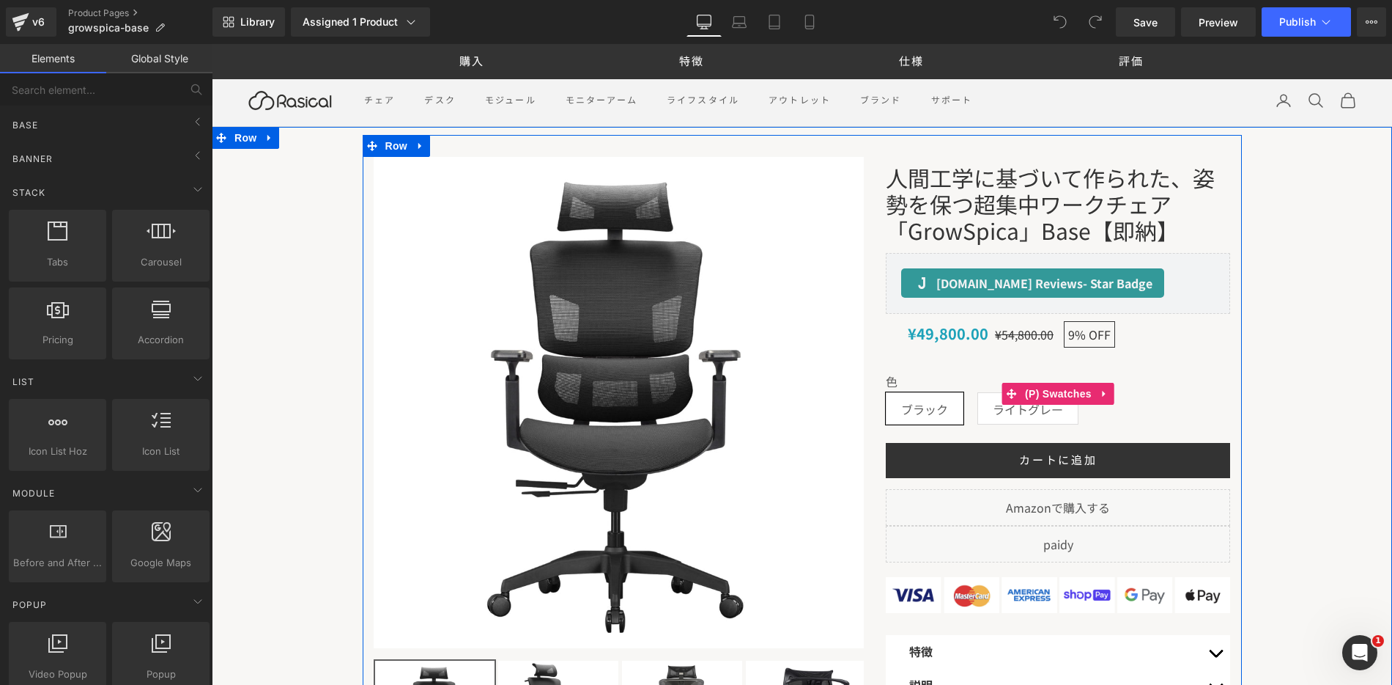
click at [1170, 406] on div "色 ブラック ライトグレー" at bounding box center [1058, 405] width 344 height 61
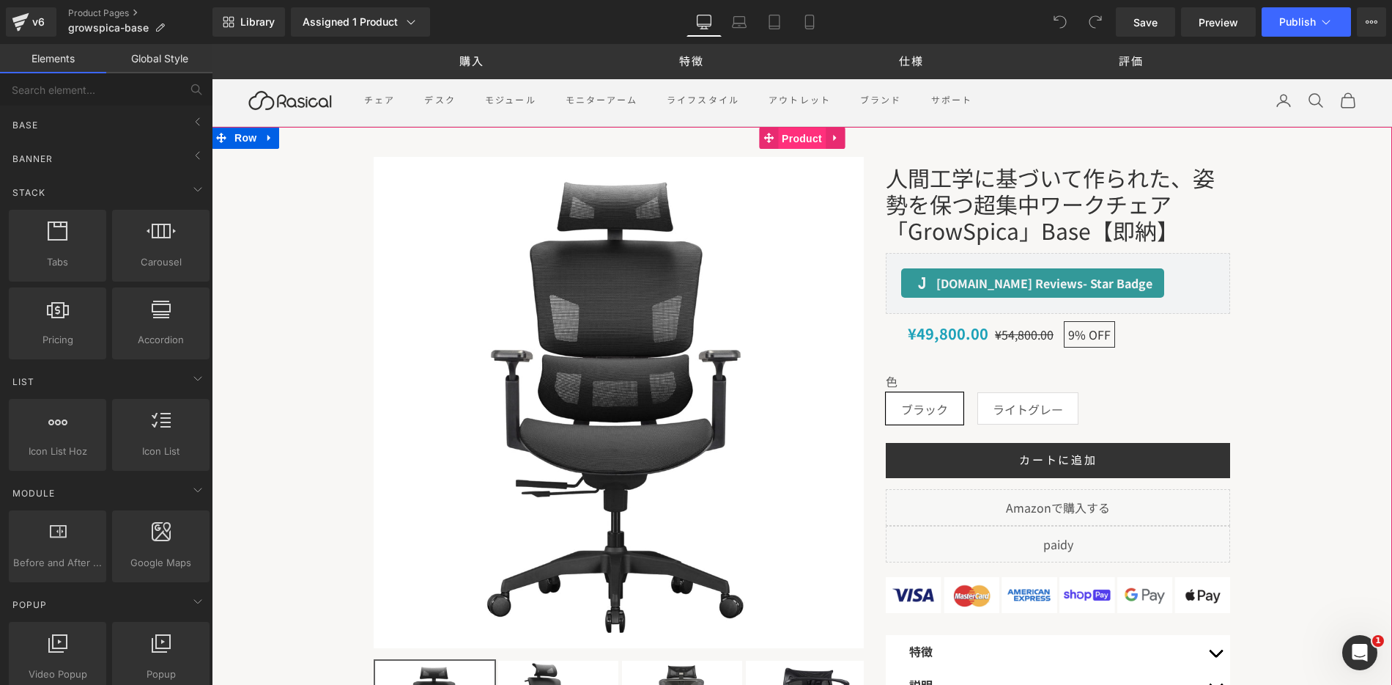
click at [790, 136] on span "Product" at bounding box center [802, 139] width 48 height 22
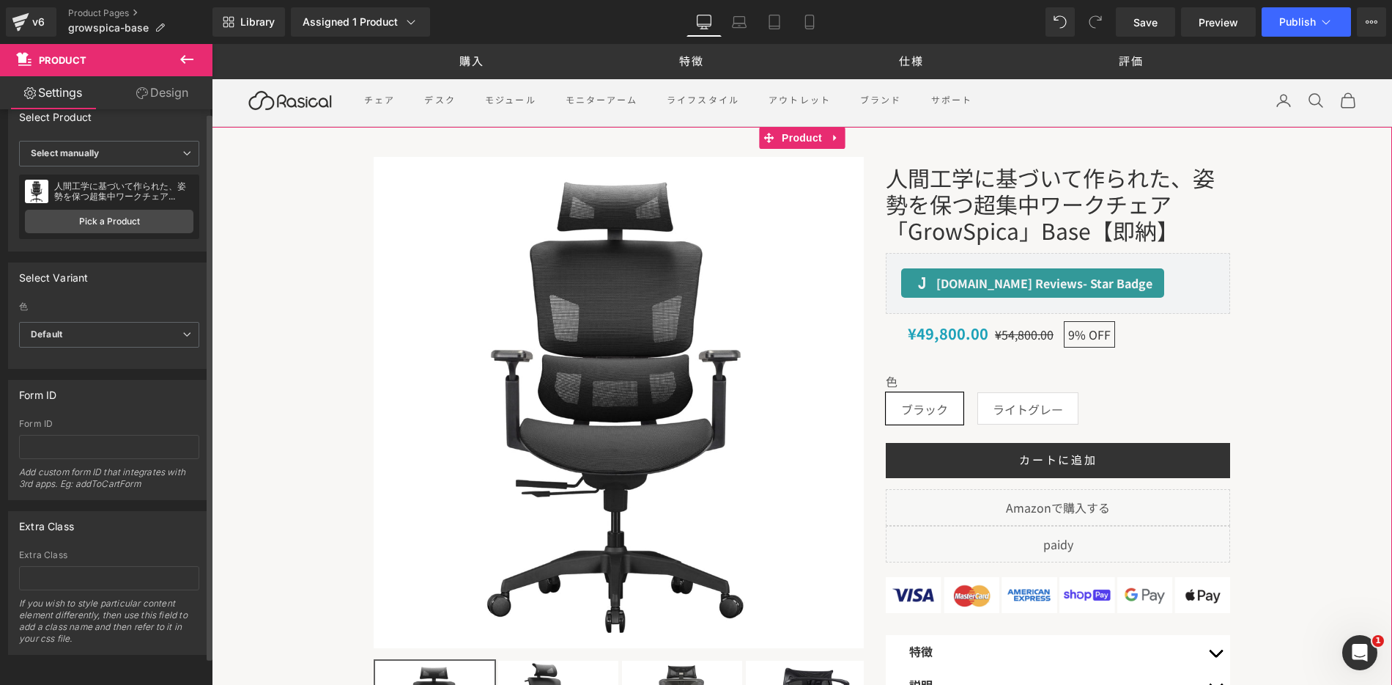
scroll to position [33, 0]
click at [147, 105] on link "Design" at bounding box center [162, 92] width 106 height 33
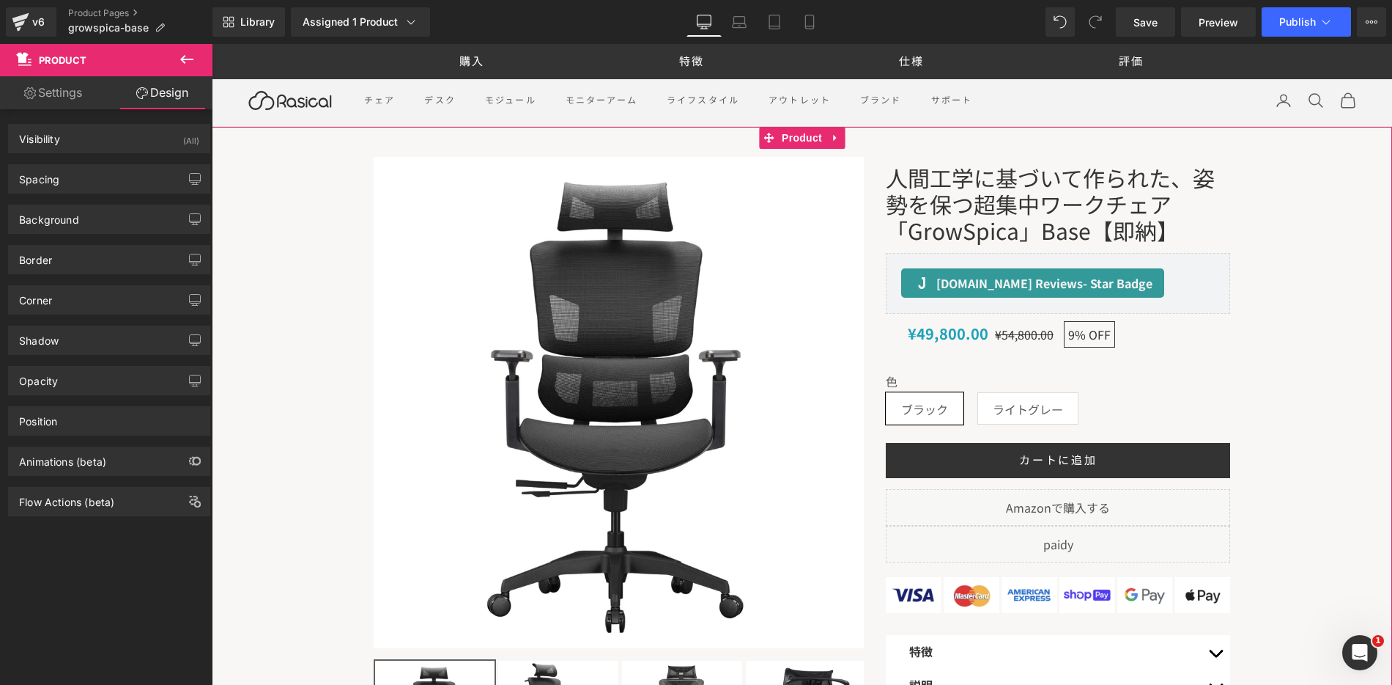
click at [89, 98] on link "Settings" at bounding box center [53, 92] width 106 height 33
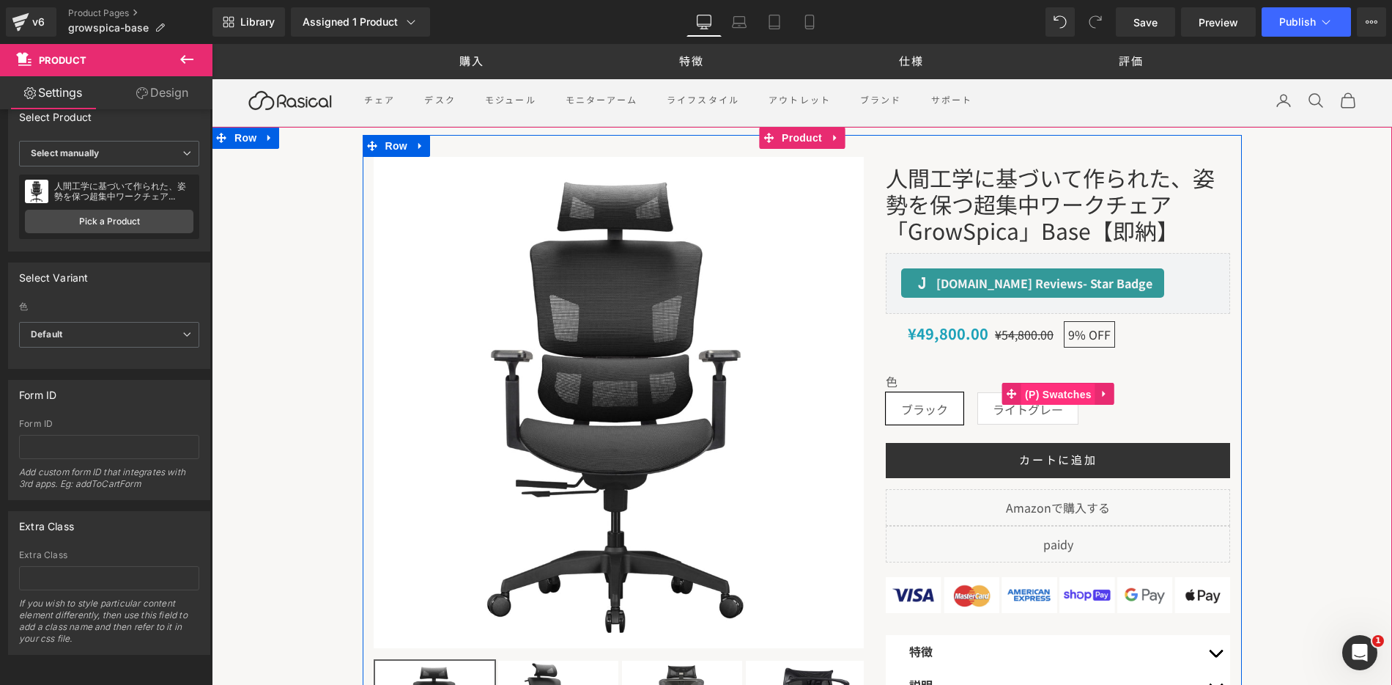
click at [1040, 391] on span "(P) Swatches" at bounding box center [1059, 394] width 74 height 22
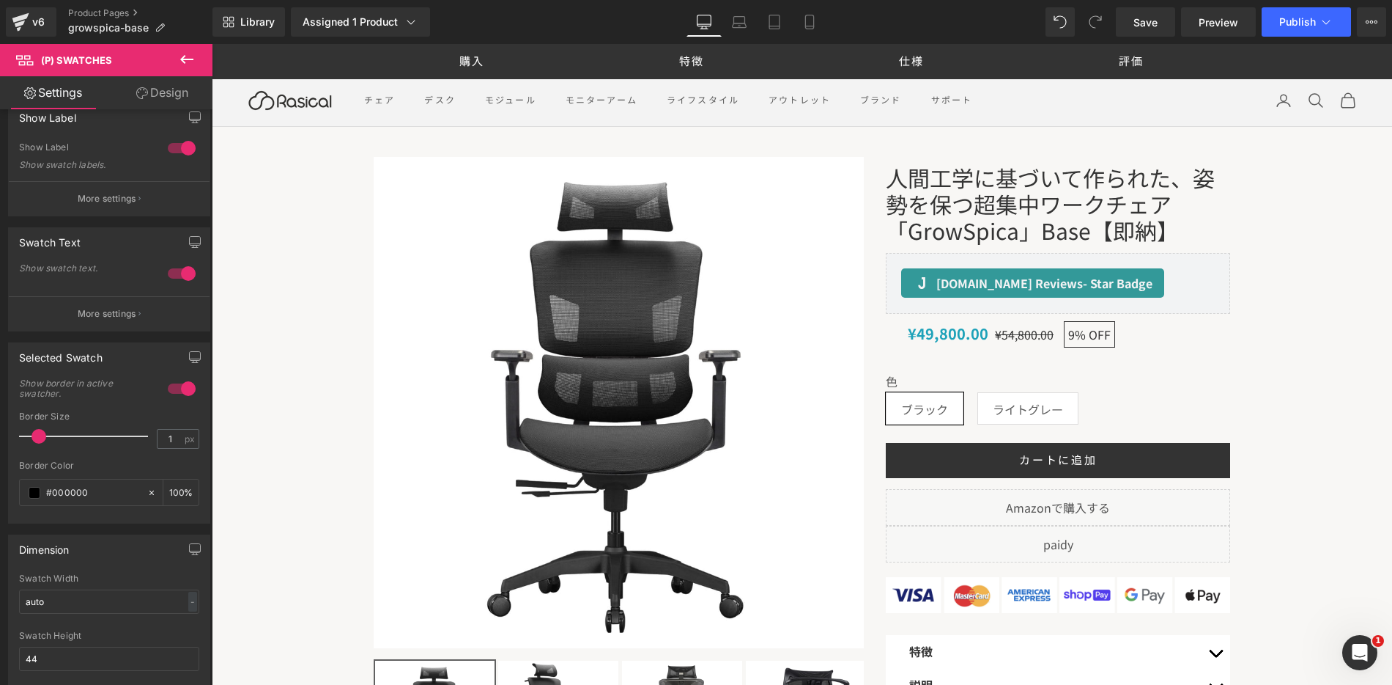
scroll to position [0, 0]
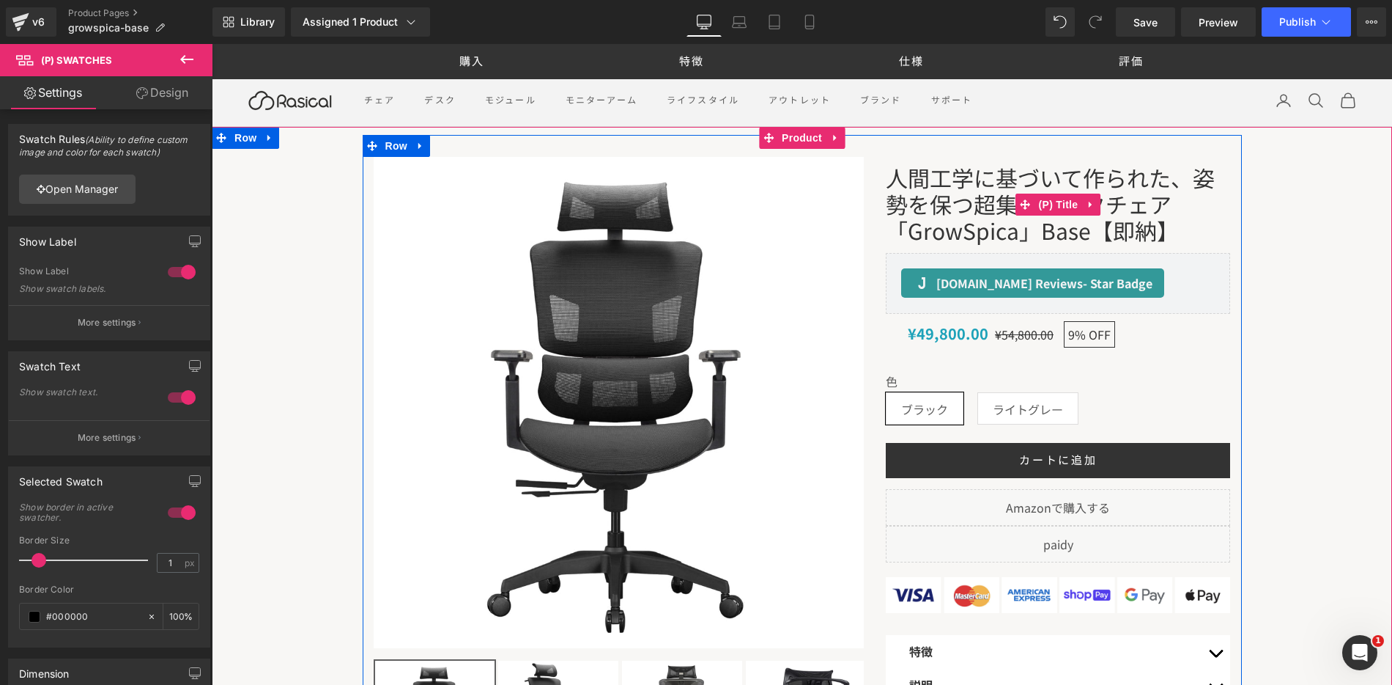
click at [957, 215] on span "人間工学に基づいて作られた、姿勢を保つ超集中ワークチェア「GrowSpica」Base【即納】" at bounding box center [1058, 203] width 344 height 79
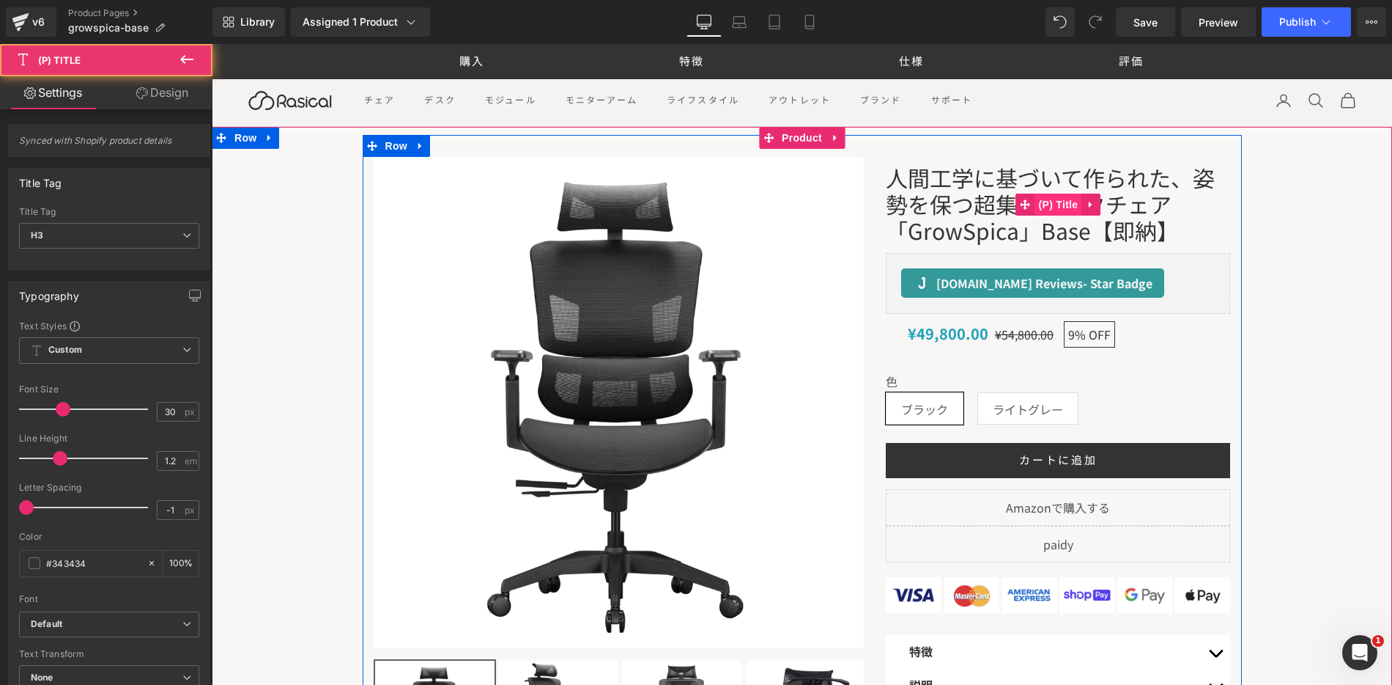
click at [1059, 197] on span "(P) Title" at bounding box center [1059, 204] width 47 height 22
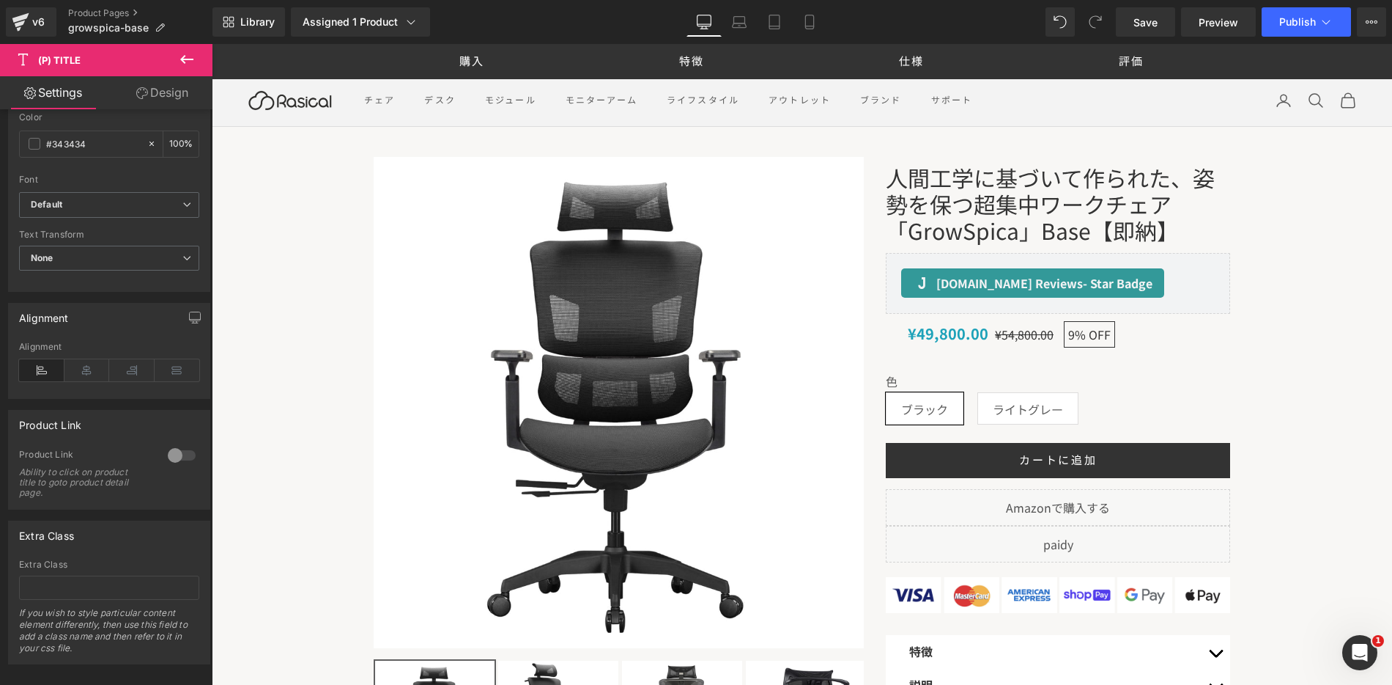
scroll to position [440, 0]
